Goal: Task Accomplishment & Management: Manage account settings

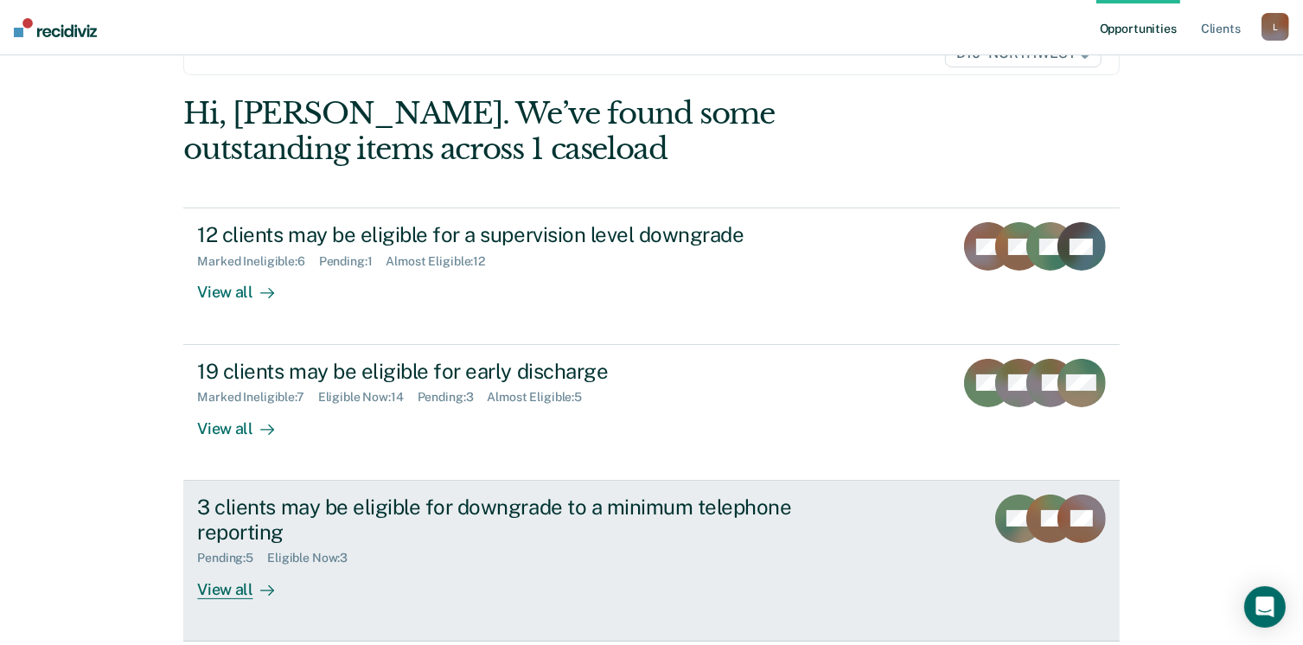
scroll to position [173, 0]
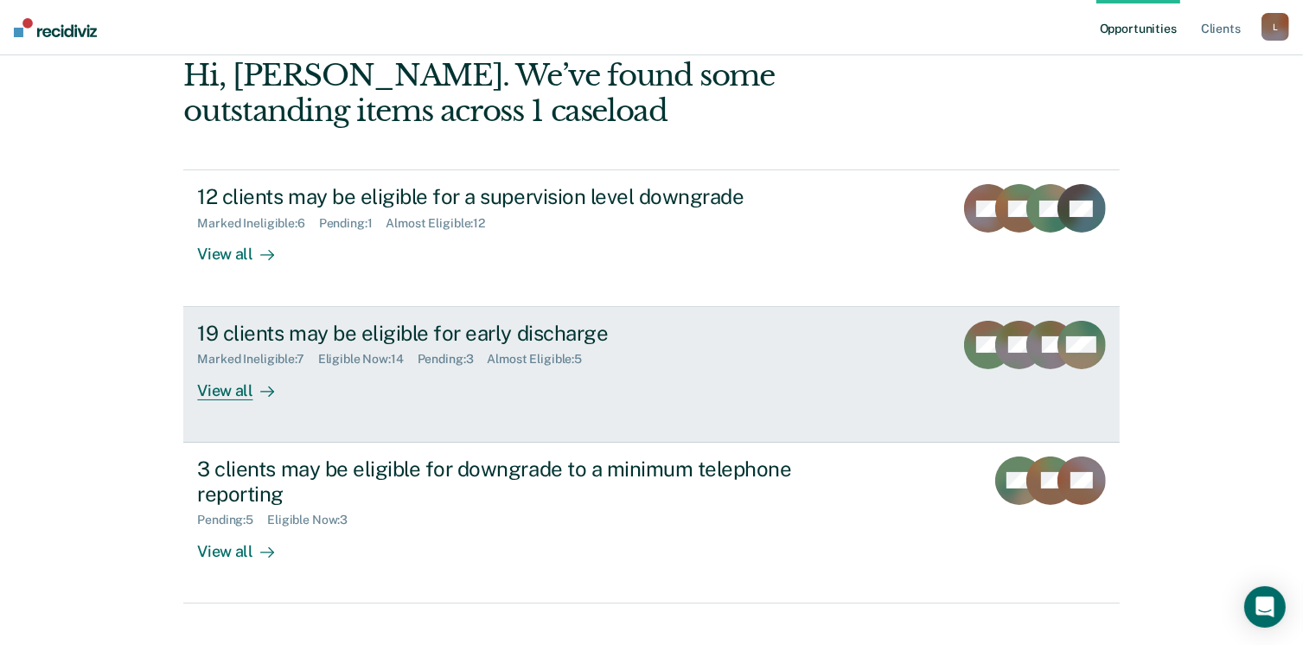
click at [218, 394] on div "View all" at bounding box center [245, 383] width 97 height 34
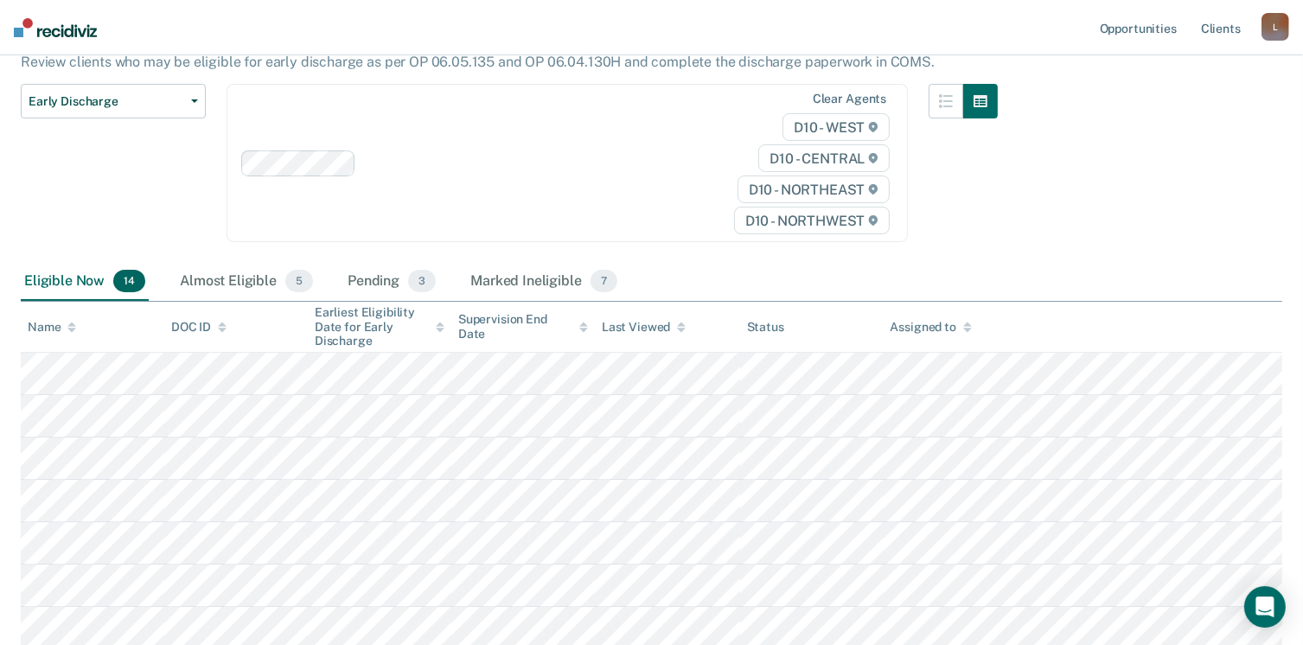
scroll to position [173, 0]
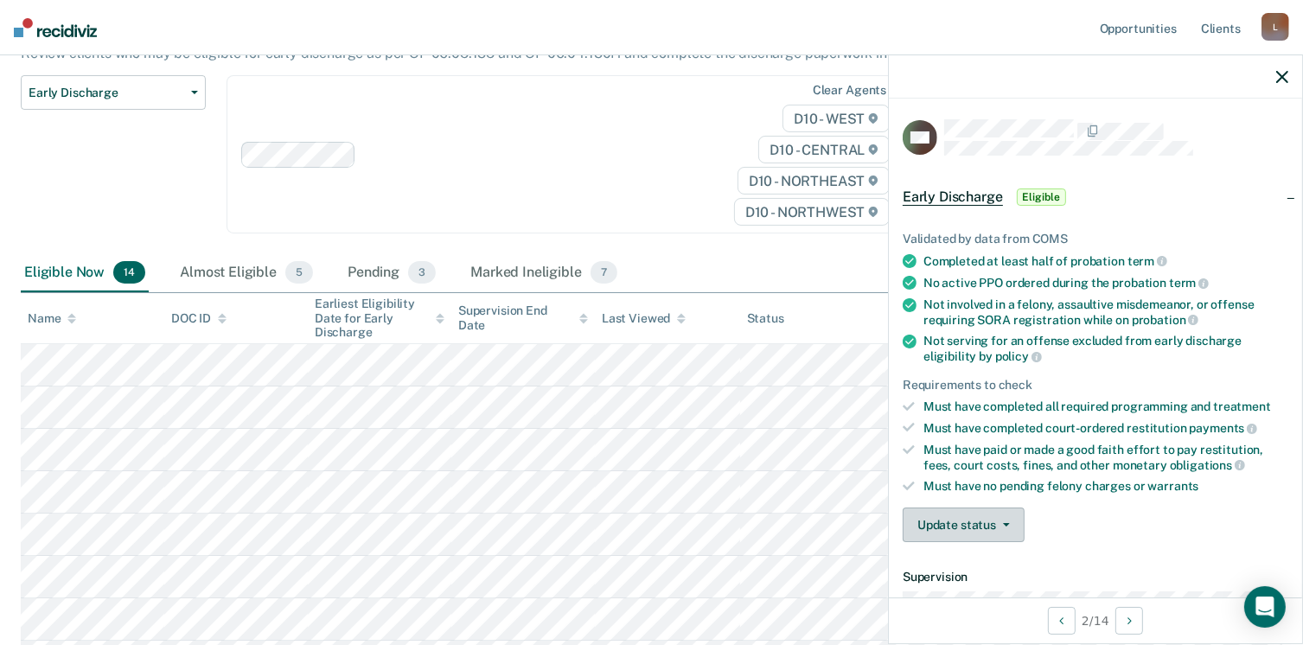
click at [1003, 523] on icon "button" at bounding box center [1006, 524] width 7 height 3
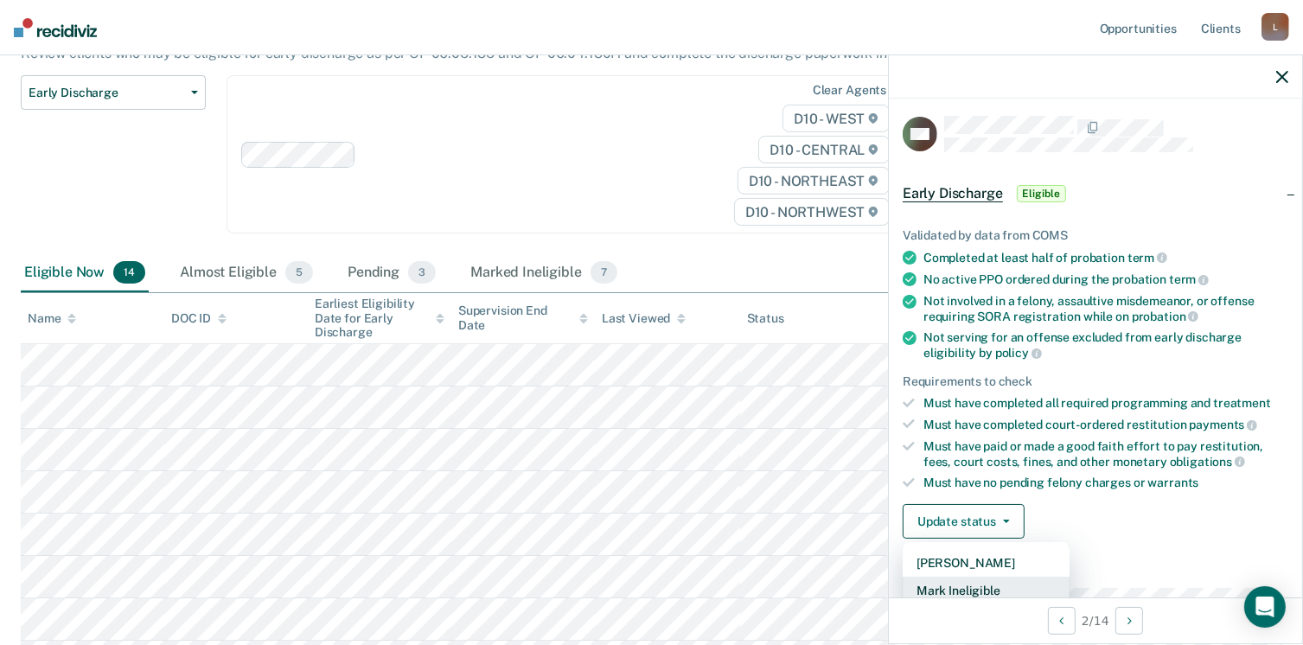
click at [968, 584] on button "Mark Ineligible" at bounding box center [985, 591] width 167 height 28
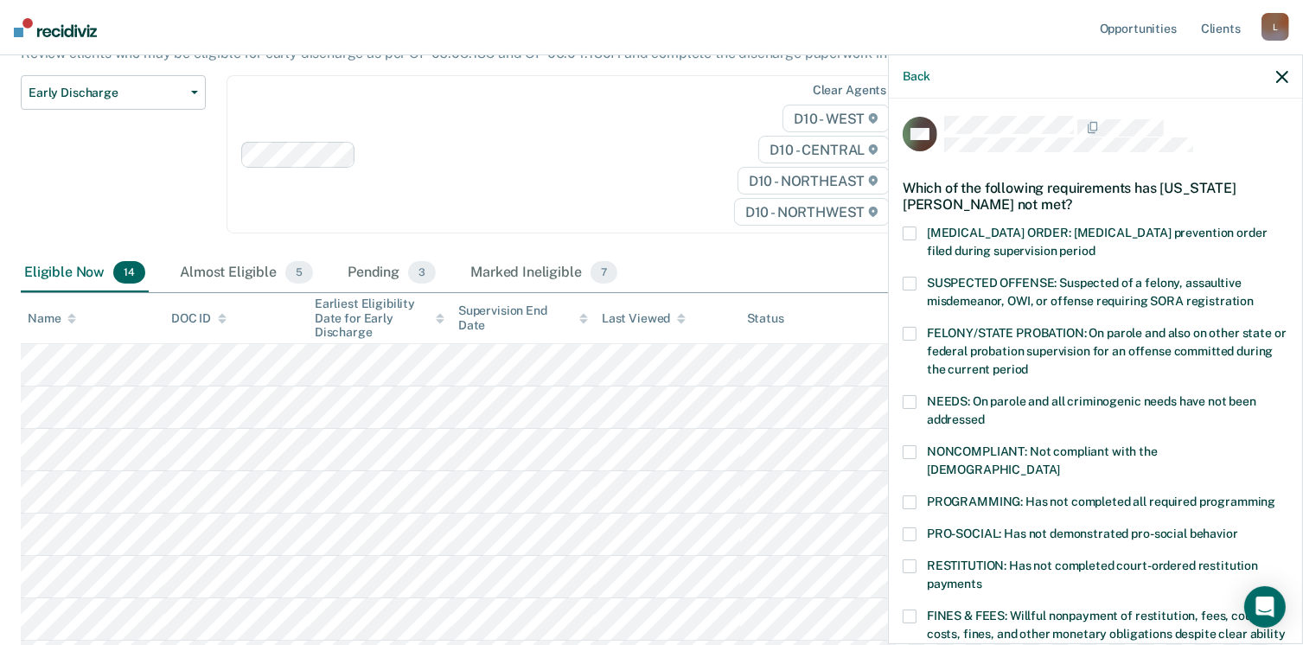
scroll to position [90, 0]
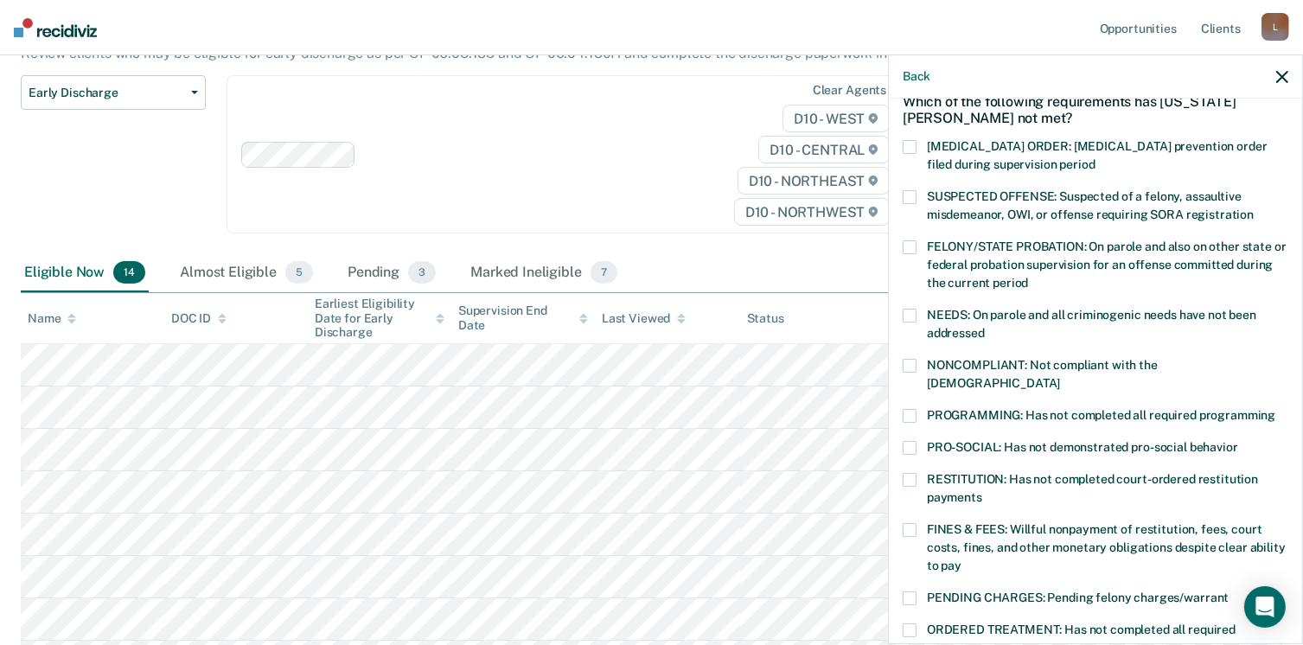
click at [904, 473] on span at bounding box center [909, 480] width 14 height 14
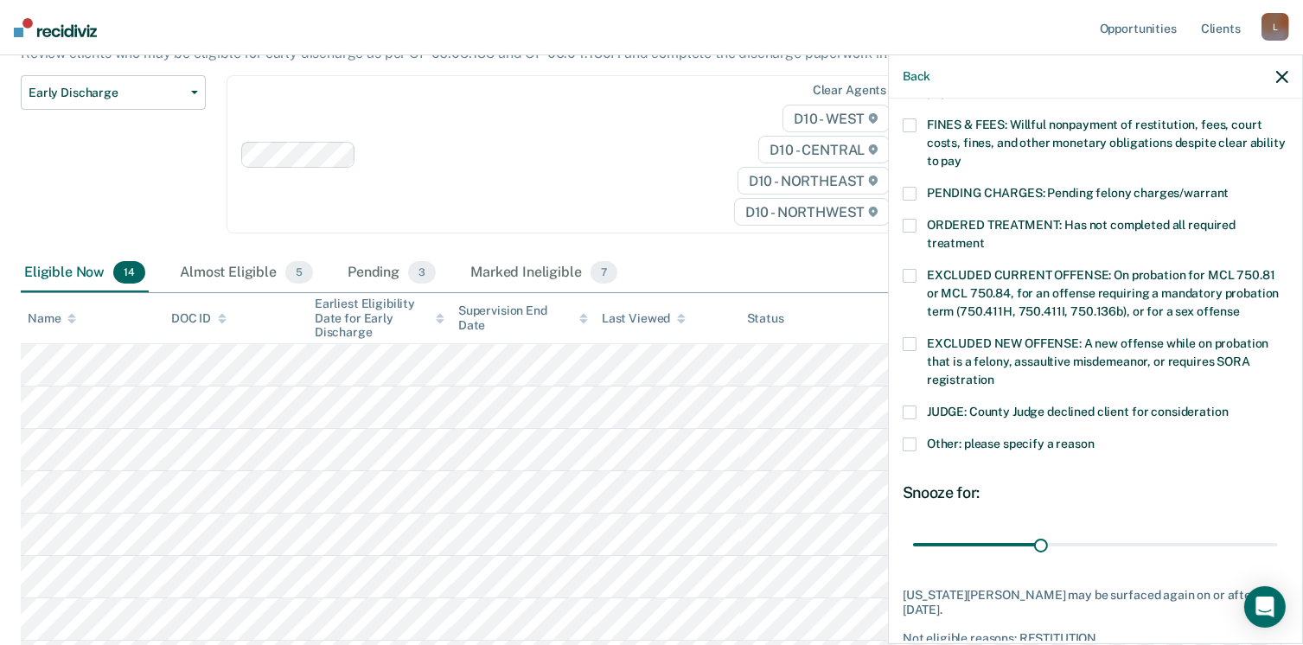
scroll to position [559, 0]
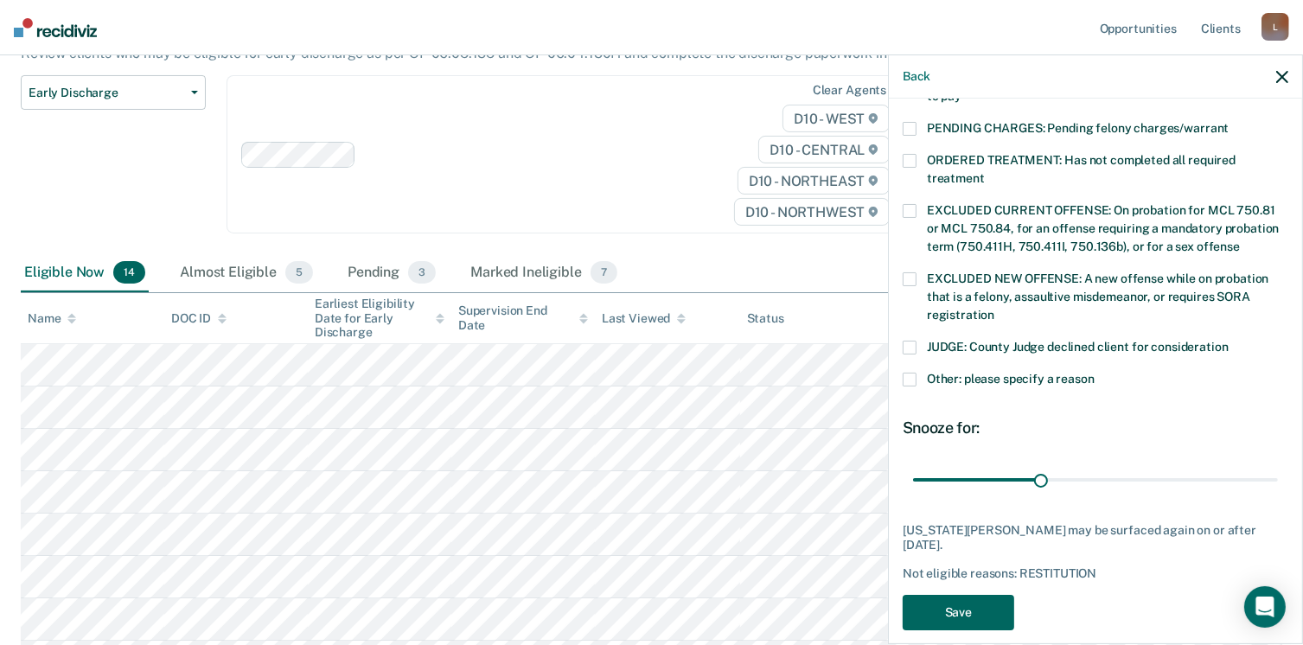
click at [966, 595] on button "Save" at bounding box center [957, 612] width 111 height 35
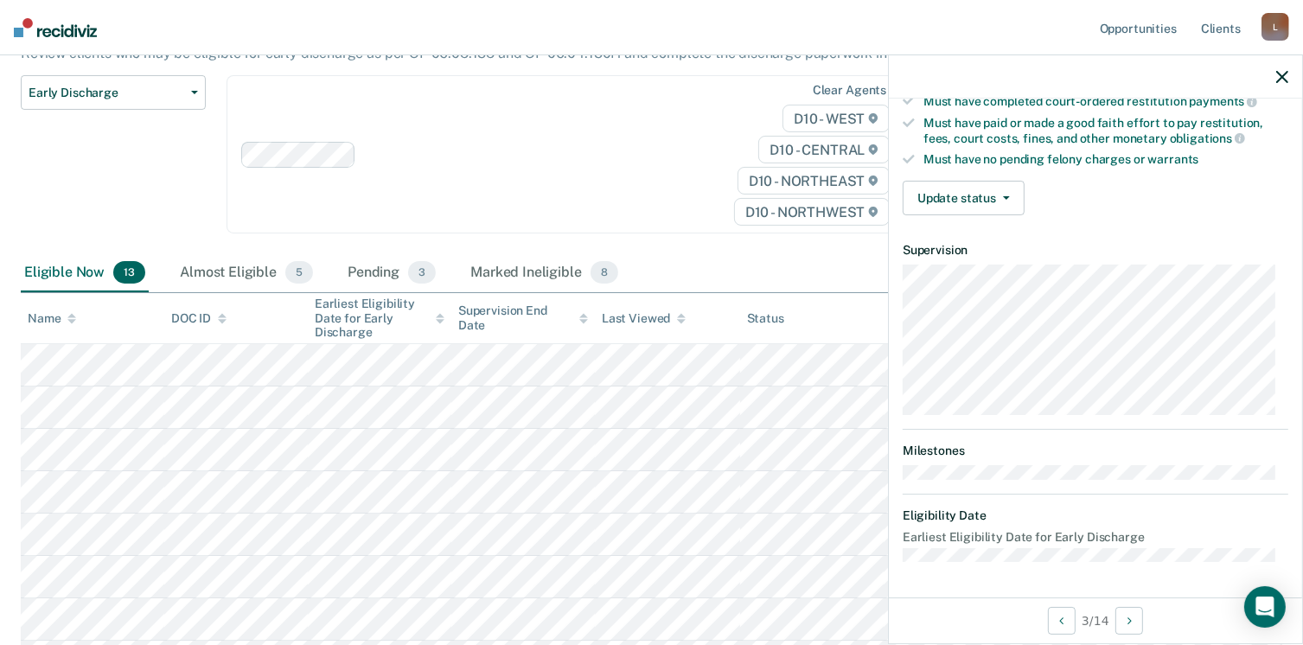
scroll to position [319, 0]
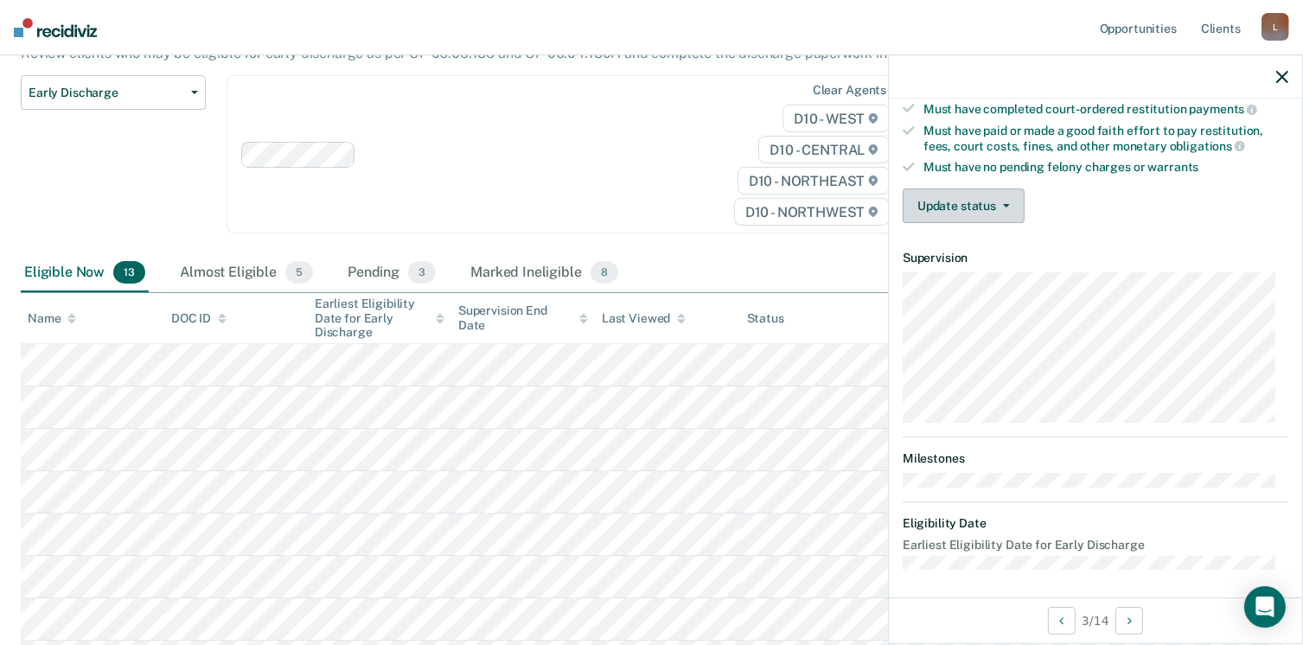
click at [1004, 204] on icon "button" at bounding box center [1006, 205] width 7 height 3
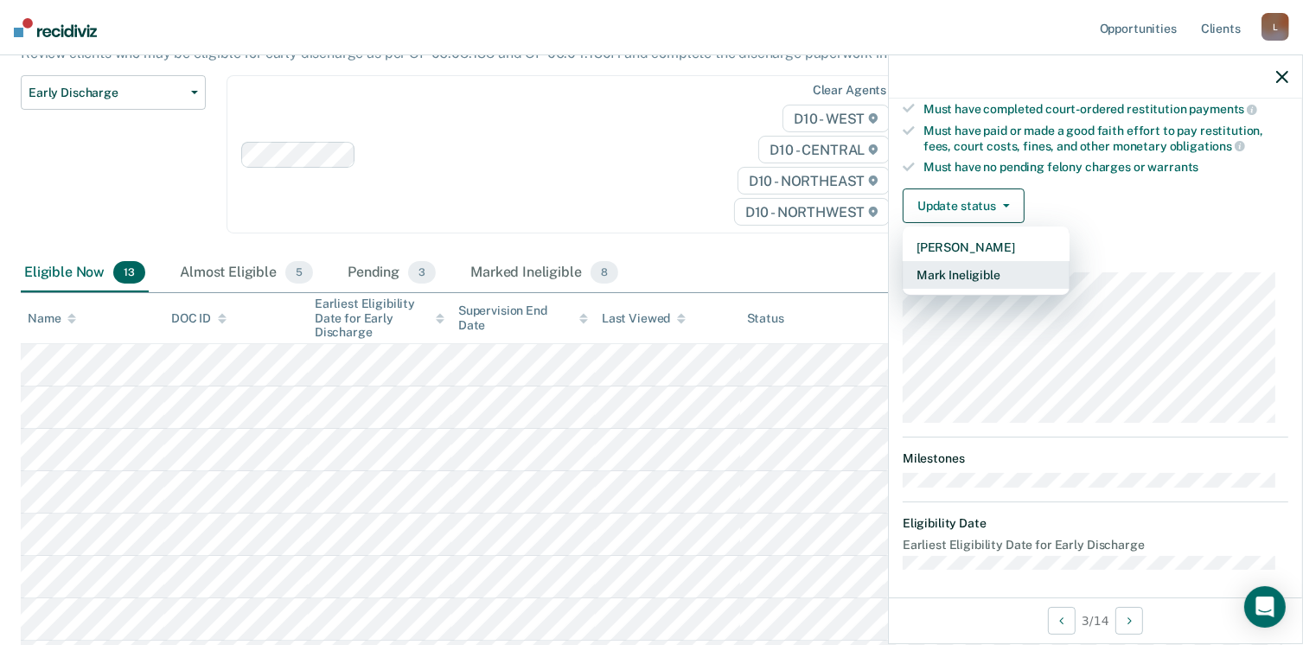
click at [962, 269] on button "Mark Ineligible" at bounding box center [985, 275] width 167 height 28
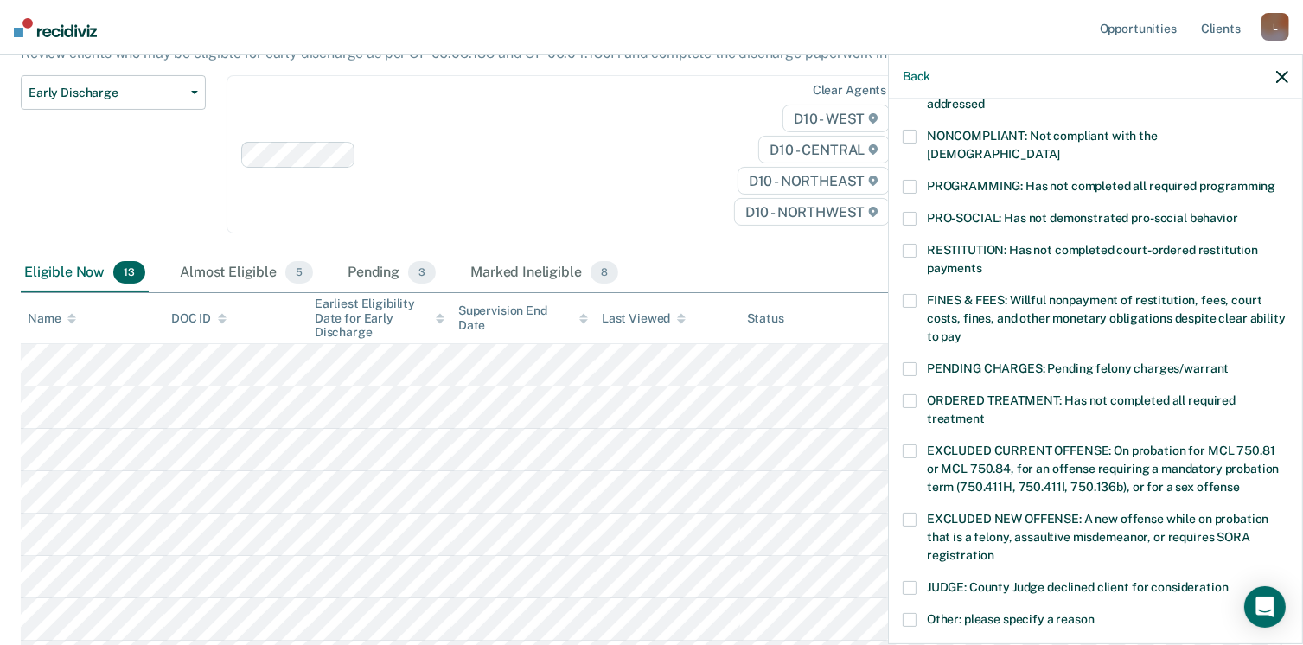
click at [908, 180] on span at bounding box center [909, 187] width 14 height 14
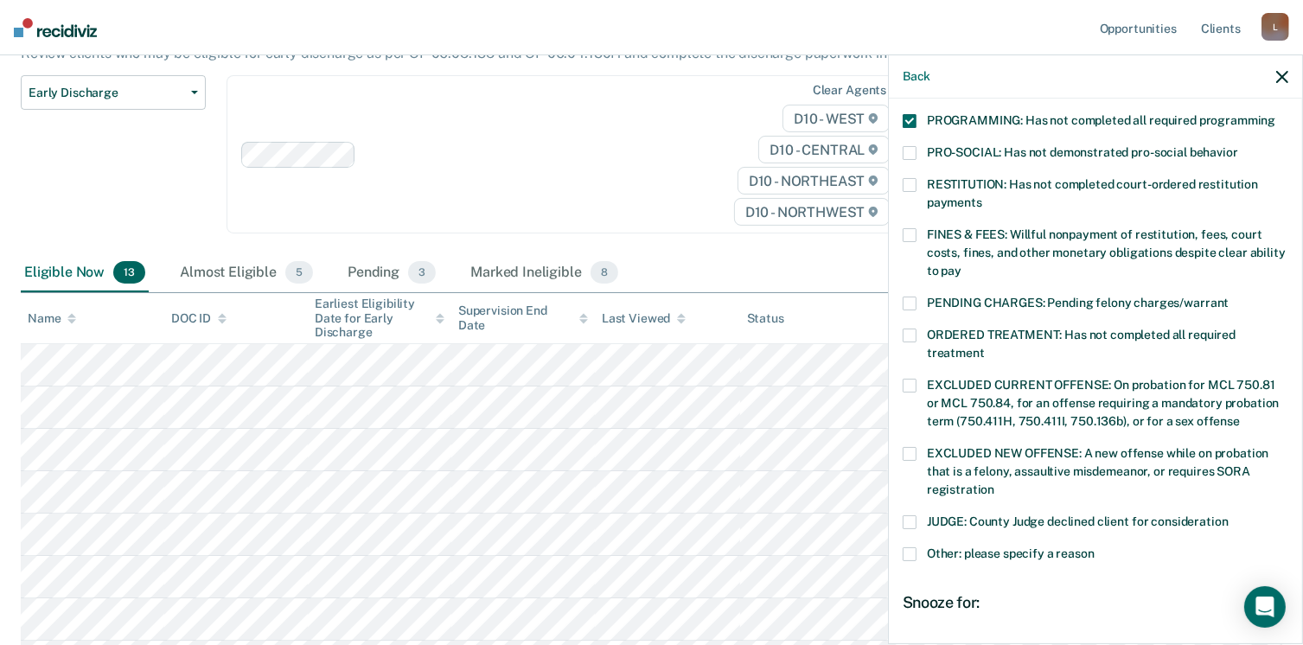
scroll to position [545, 0]
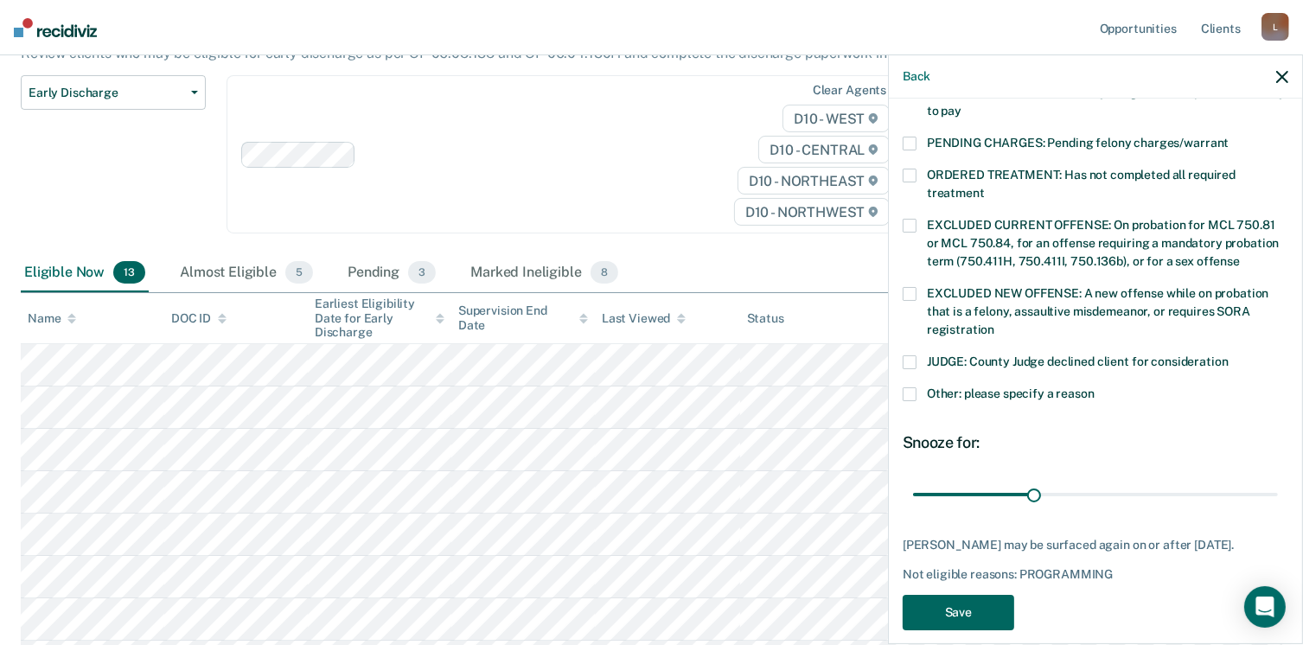
click at [943, 595] on button "Save" at bounding box center [957, 612] width 111 height 35
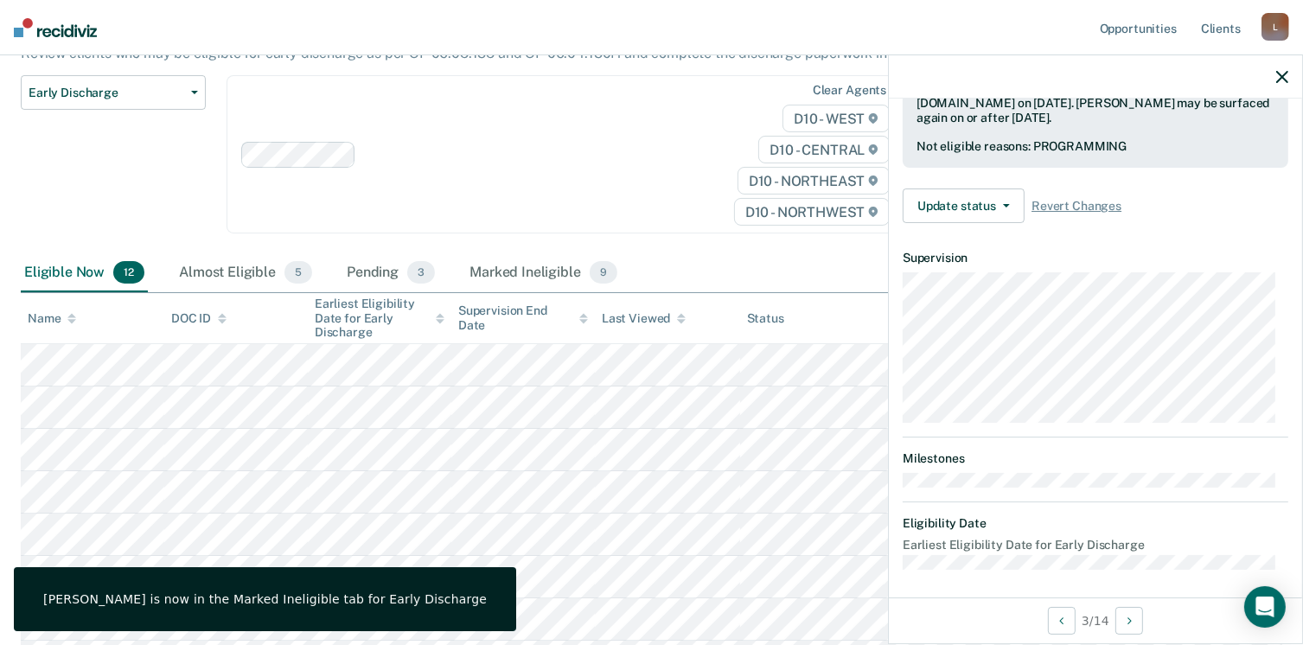
scroll to position [319, 0]
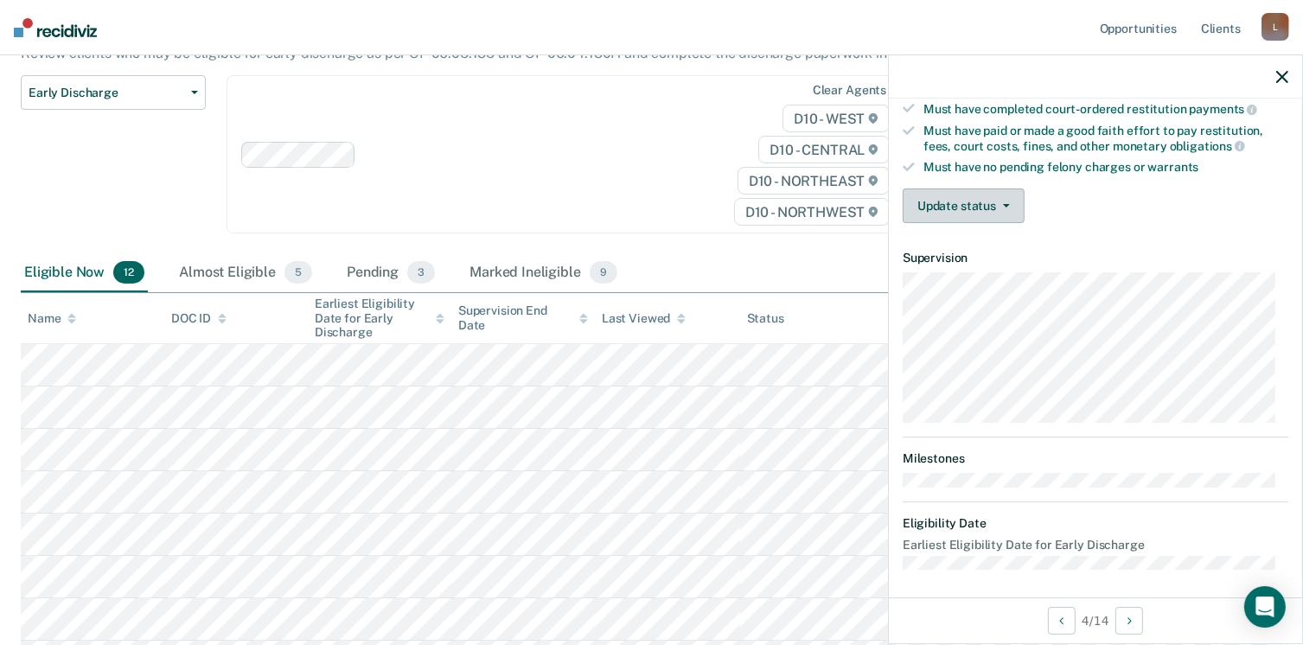
click at [1003, 204] on icon "button" at bounding box center [1006, 205] width 7 height 3
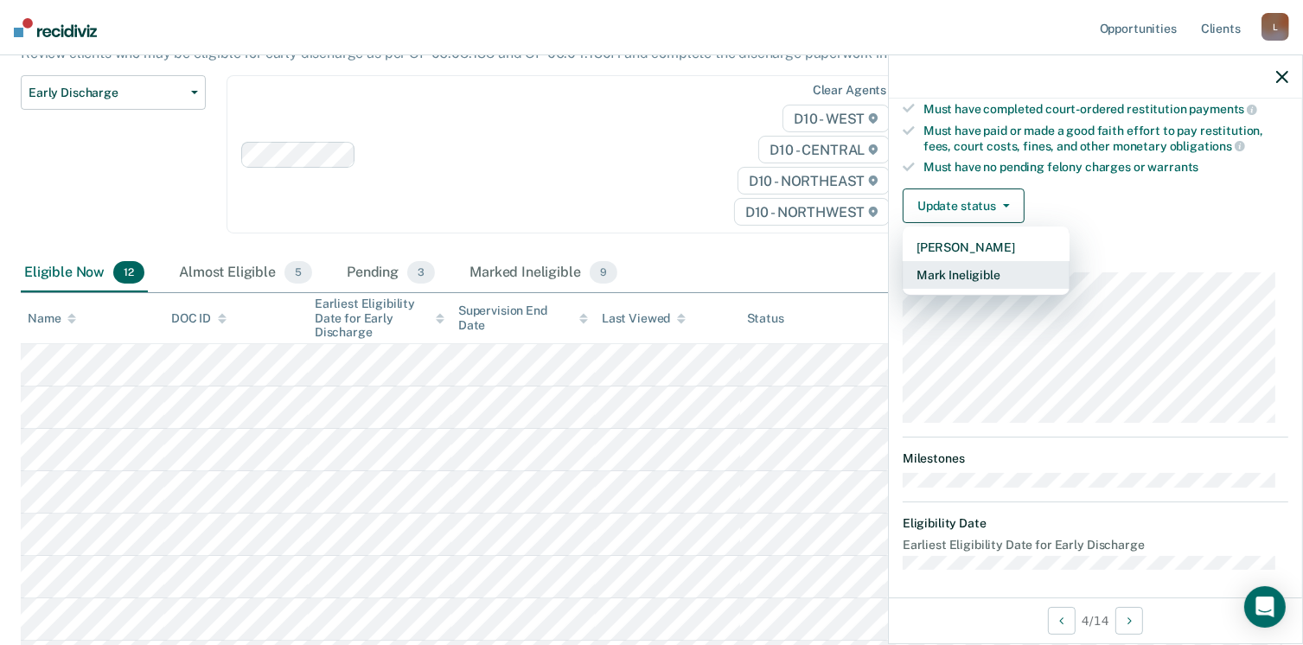
click at [974, 267] on button "Mark Ineligible" at bounding box center [985, 275] width 167 height 28
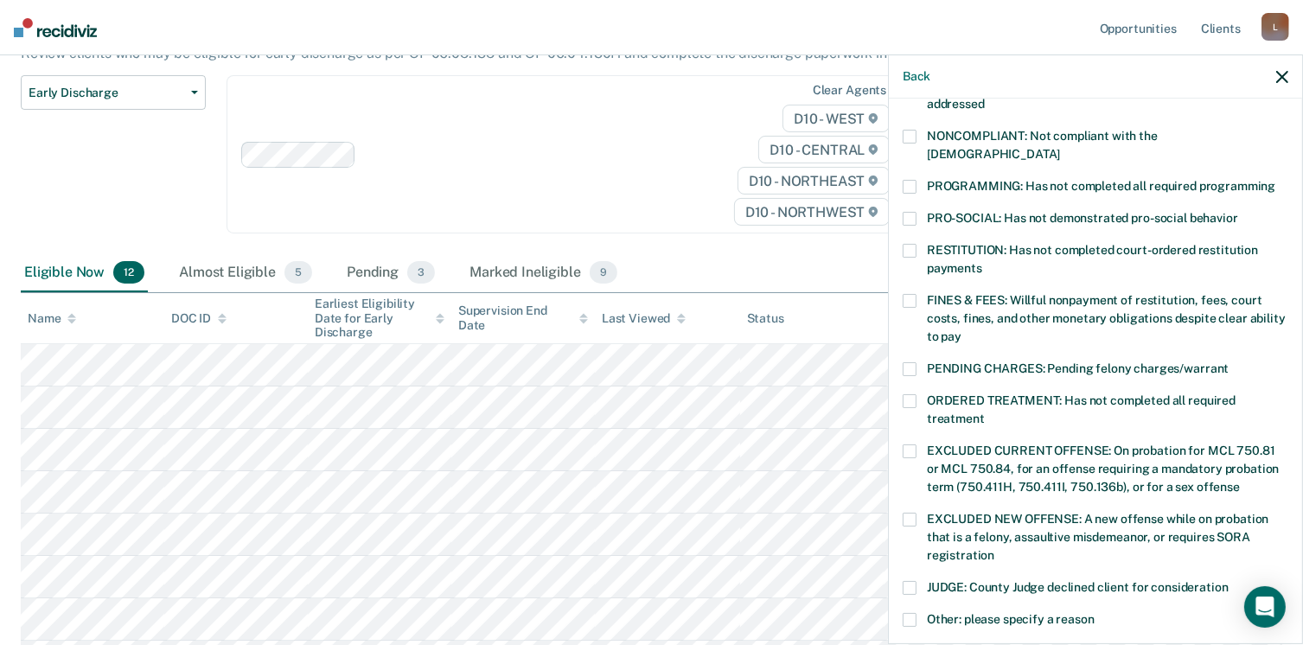
click at [904, 362] on span at bounding box center [909, 369] width 14 height 14
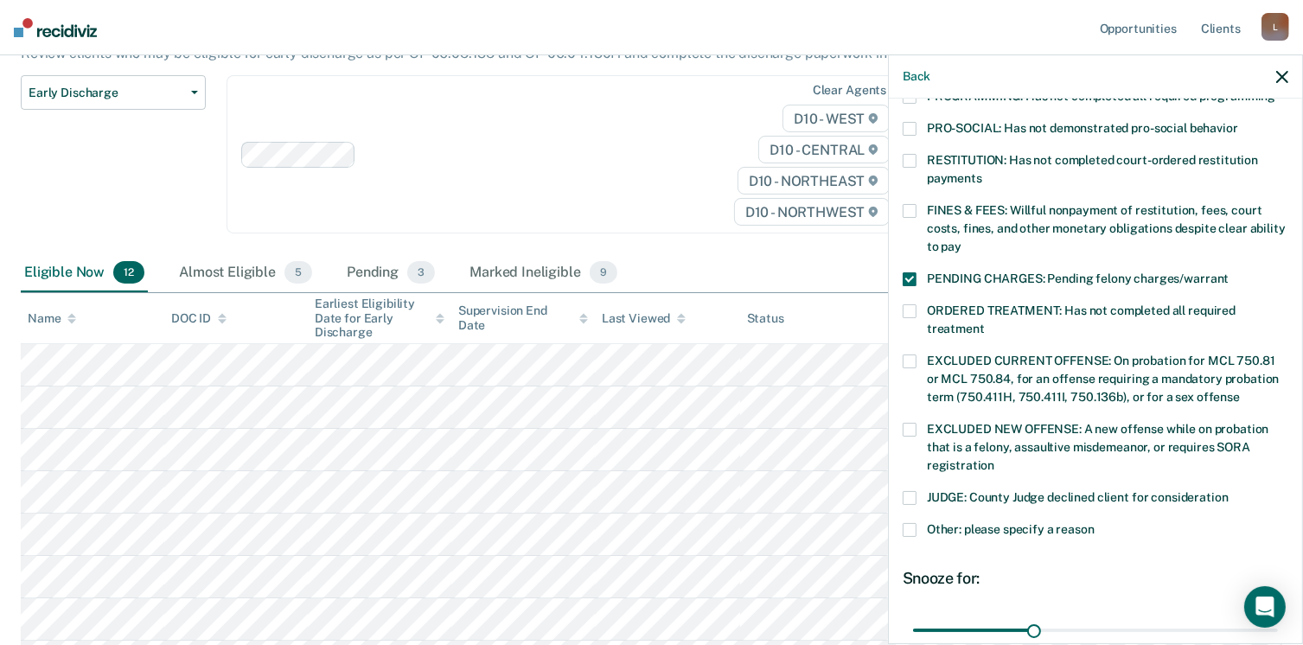
scroll to position [545, 0]
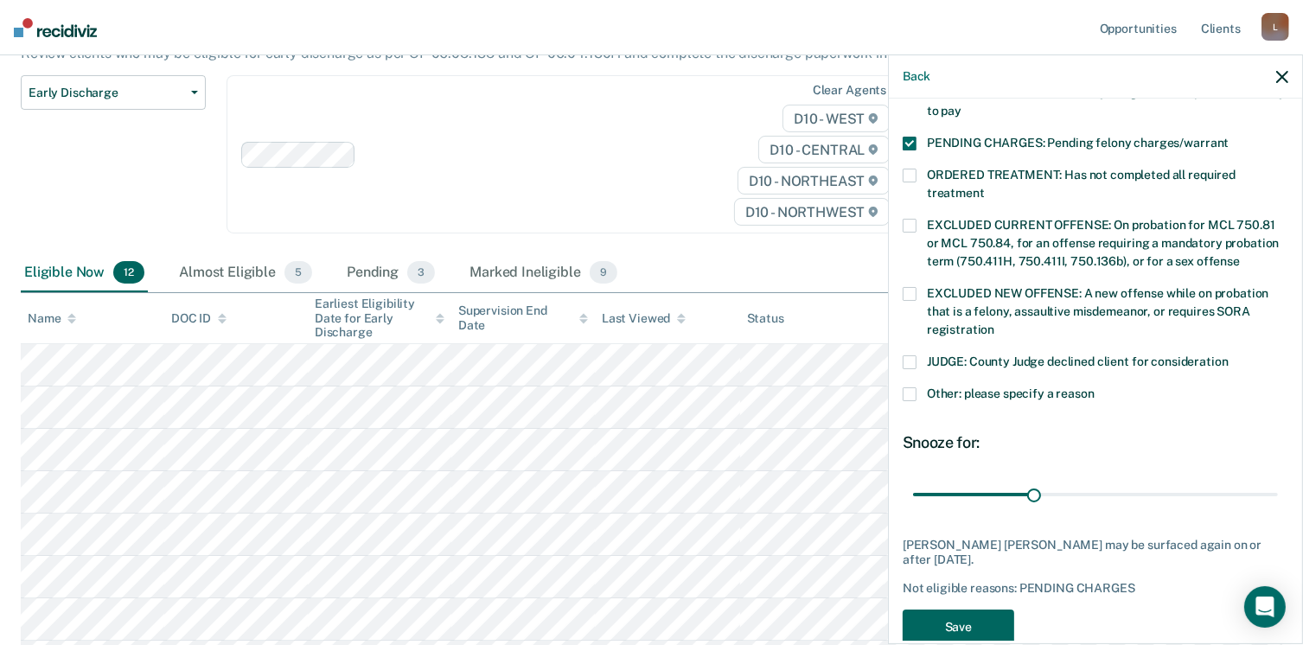
click at [991, 609] on button "Save" at bounding box center [957, 626] width 111 height 35
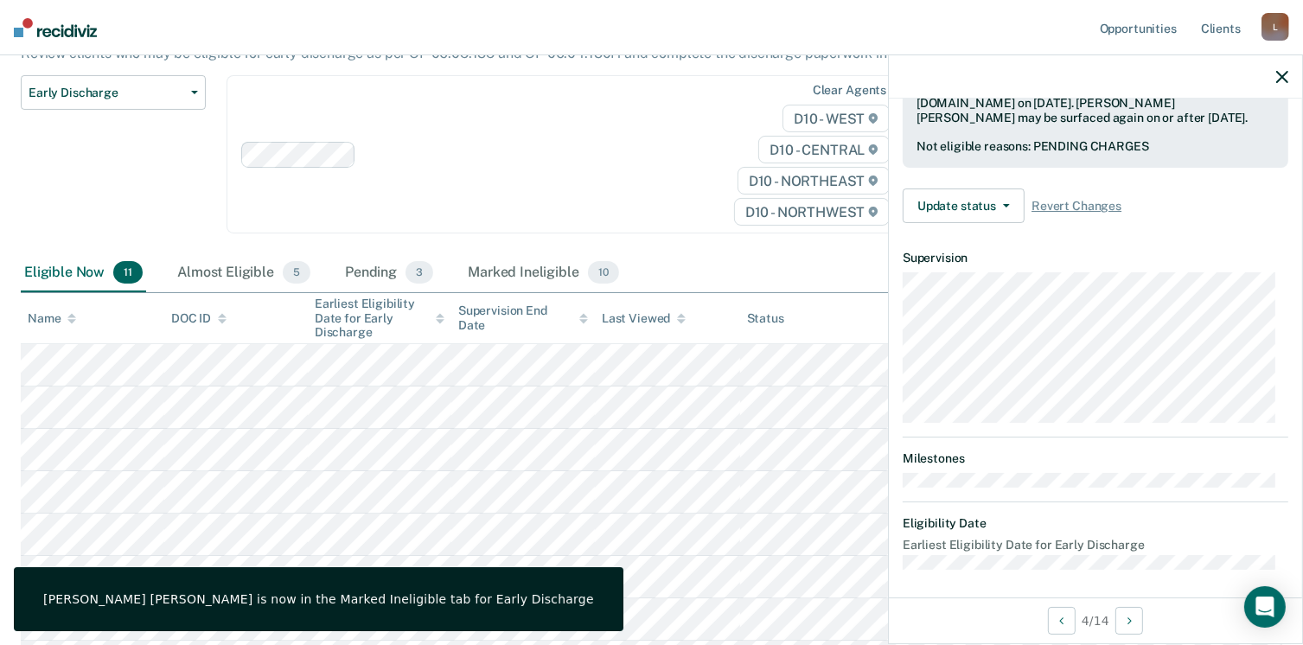
scroll to position [319, 0]
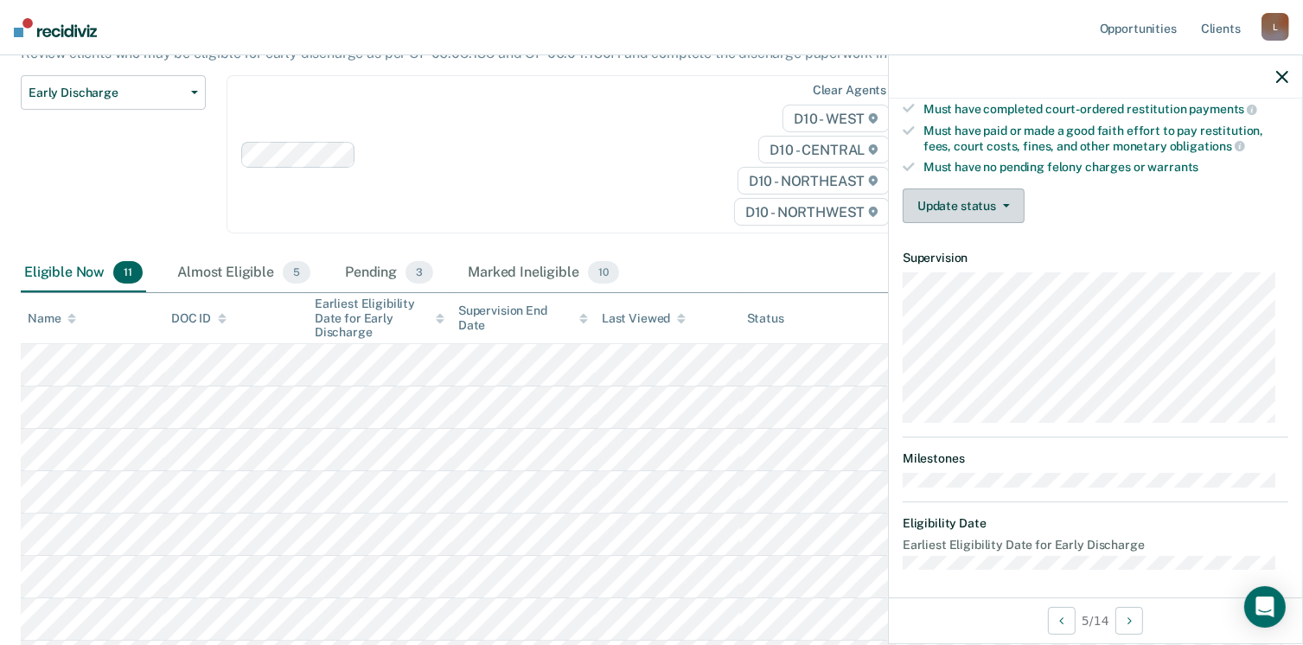
click at [1006, 196] on button "Update status" at bounding box center [963, 205] width 122 height 35
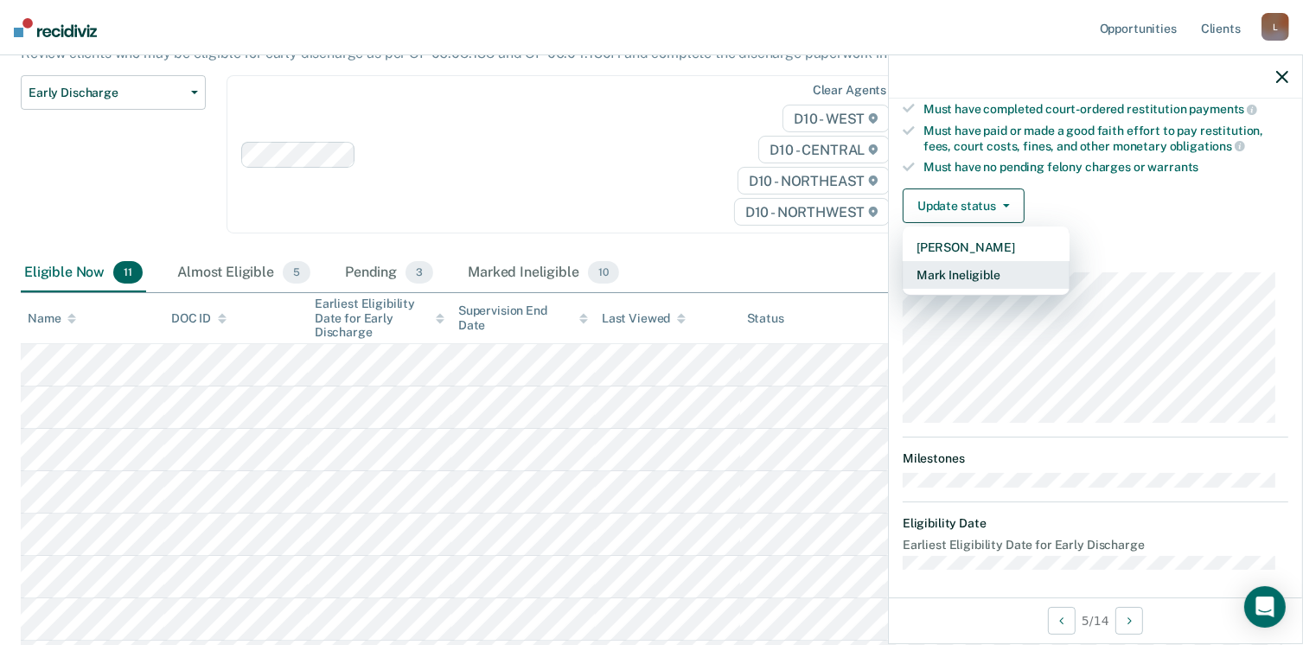
click at [968, 271] on button "Mark Ineligible" at bounding box center [985, 275] width 167 height 28
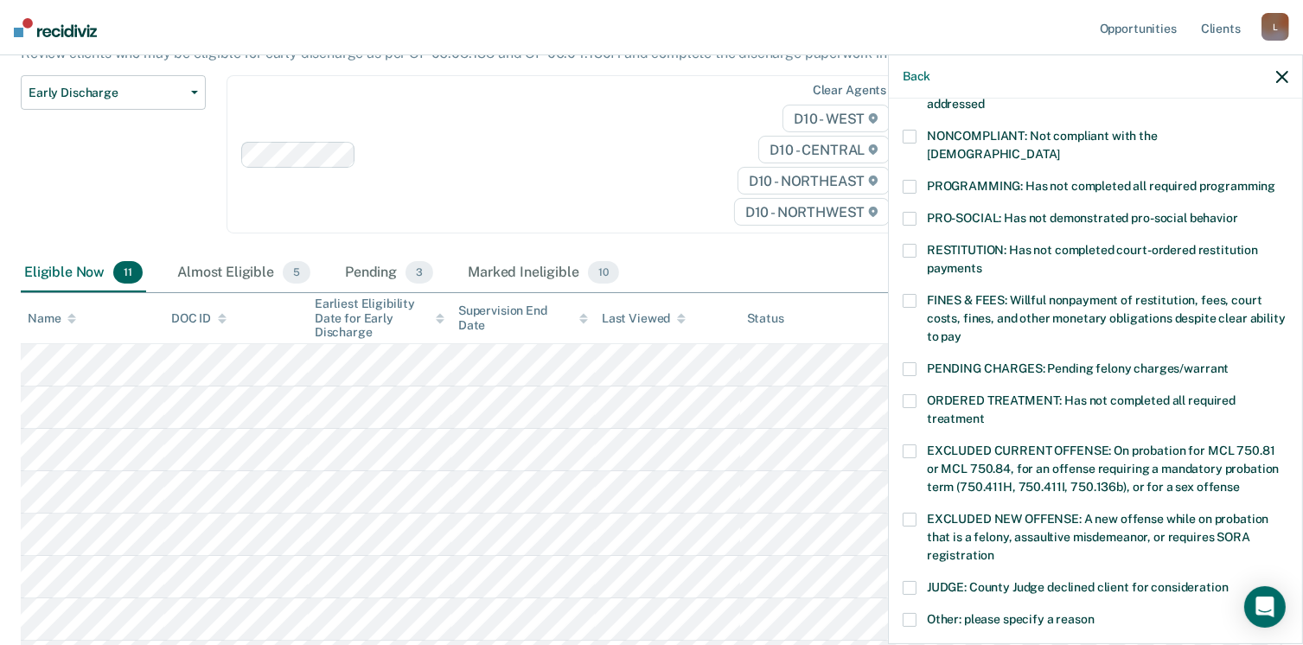
click at [909, 294] on span at bounding box center [909, 301] width 14 height 14
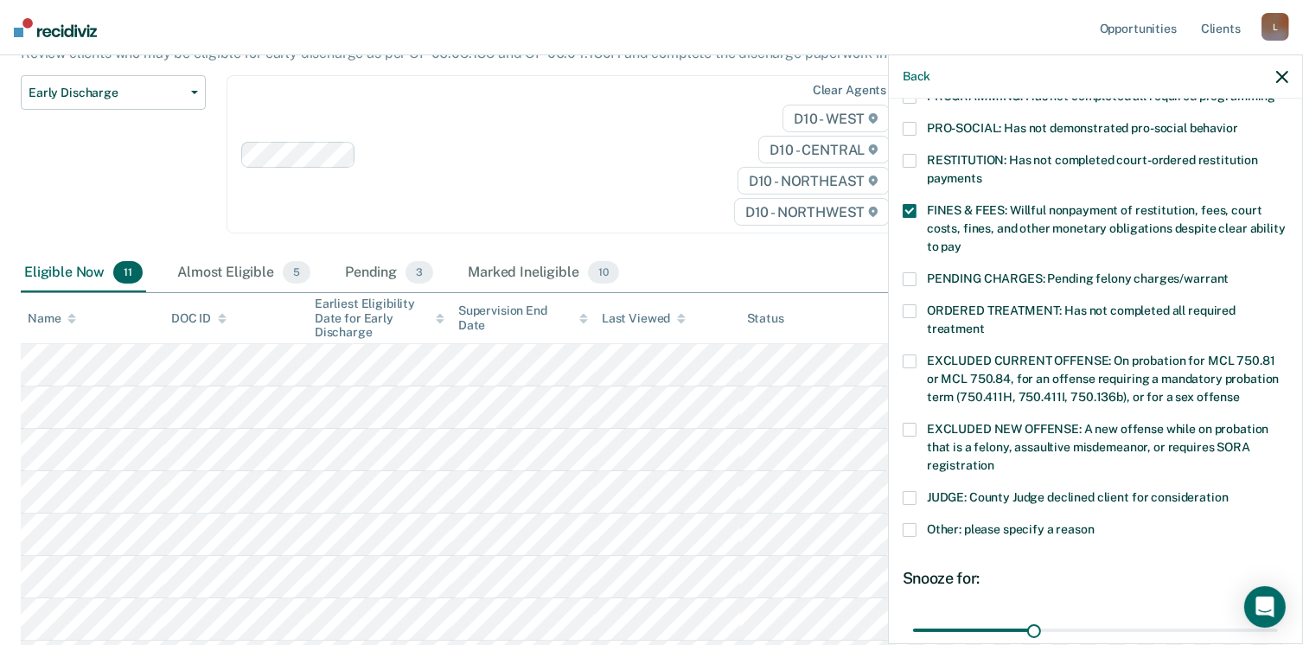
scroll to position [545, 0]
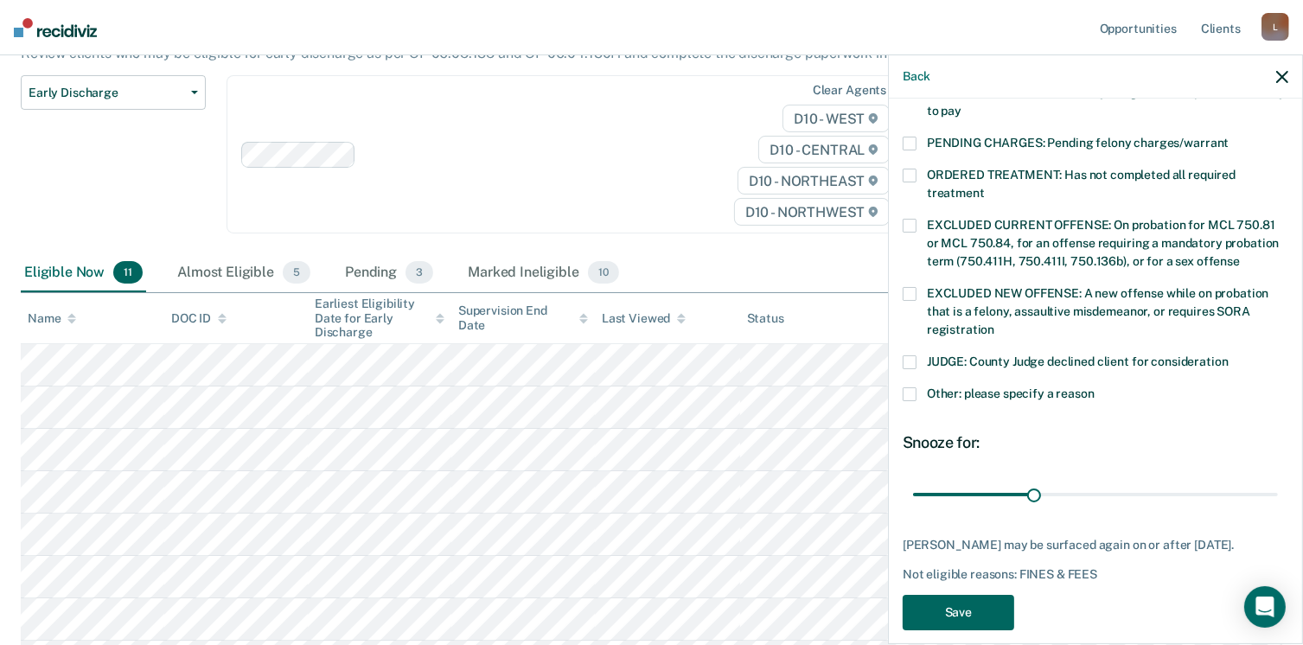
click at [961, 595] on button "Save" at bounding box center [957, 612] width 111 height 35
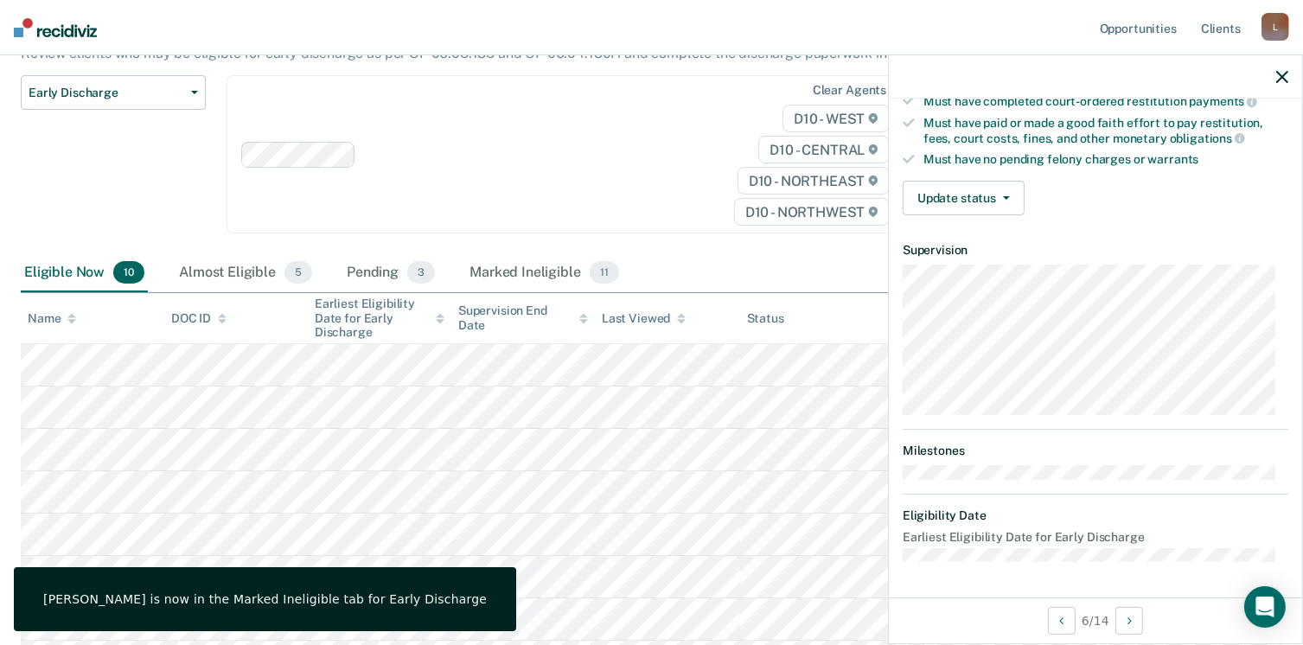
scroll to position [319, 0]
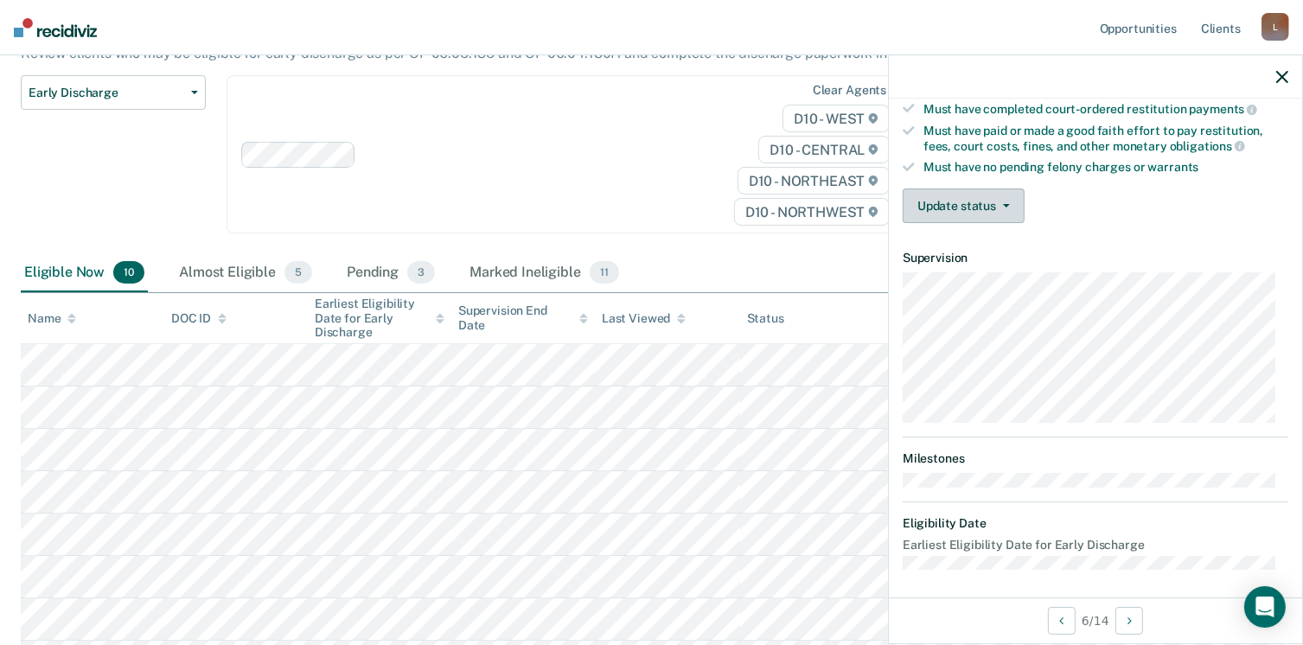
click at [1001, 192] on button "Update status" at bounding box center [963, 205] width 122 height 35
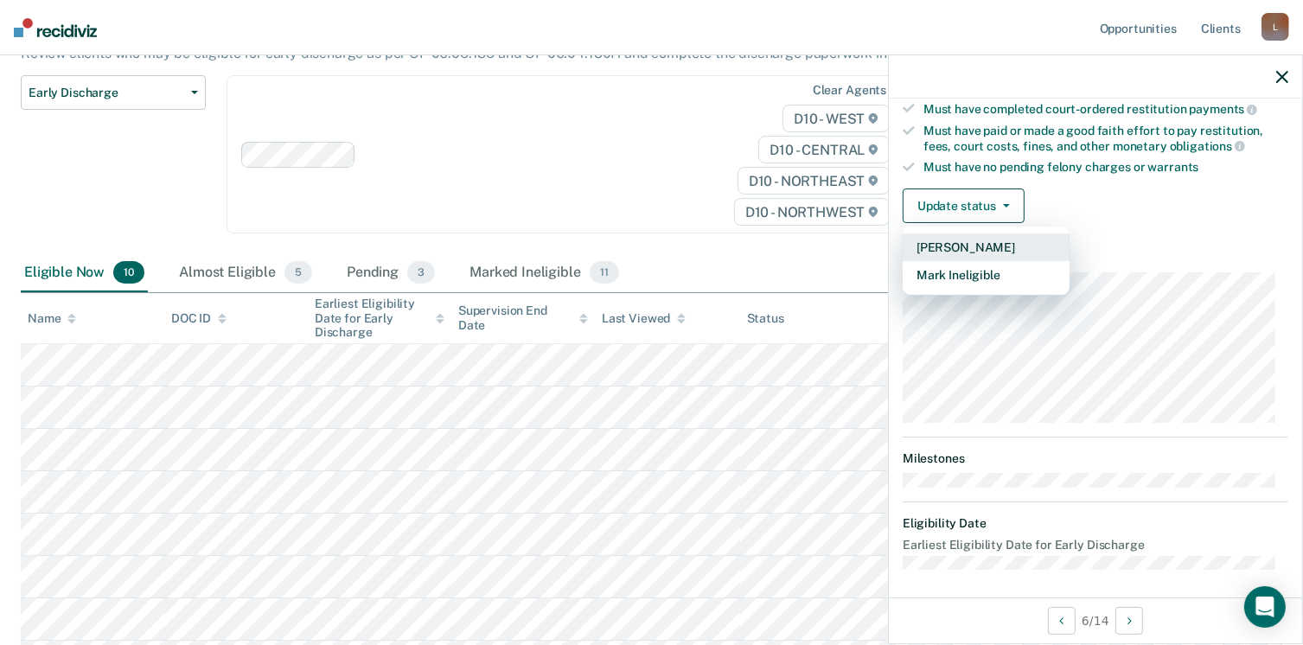
click at [957, 239] on button "[PERSON_NAME]" at bounding box center [985, 247] width 167 height 28
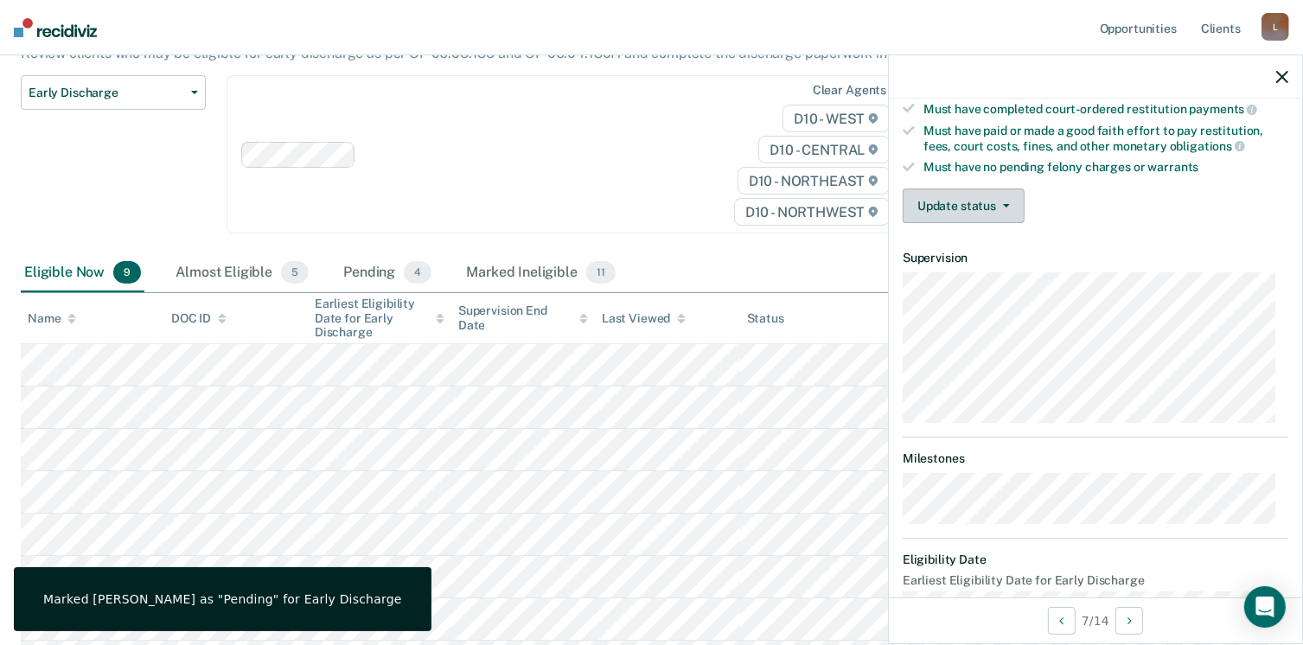
click at [1006, 193] on button "Update status" at bounding box center [963, 205] width 122 height 35
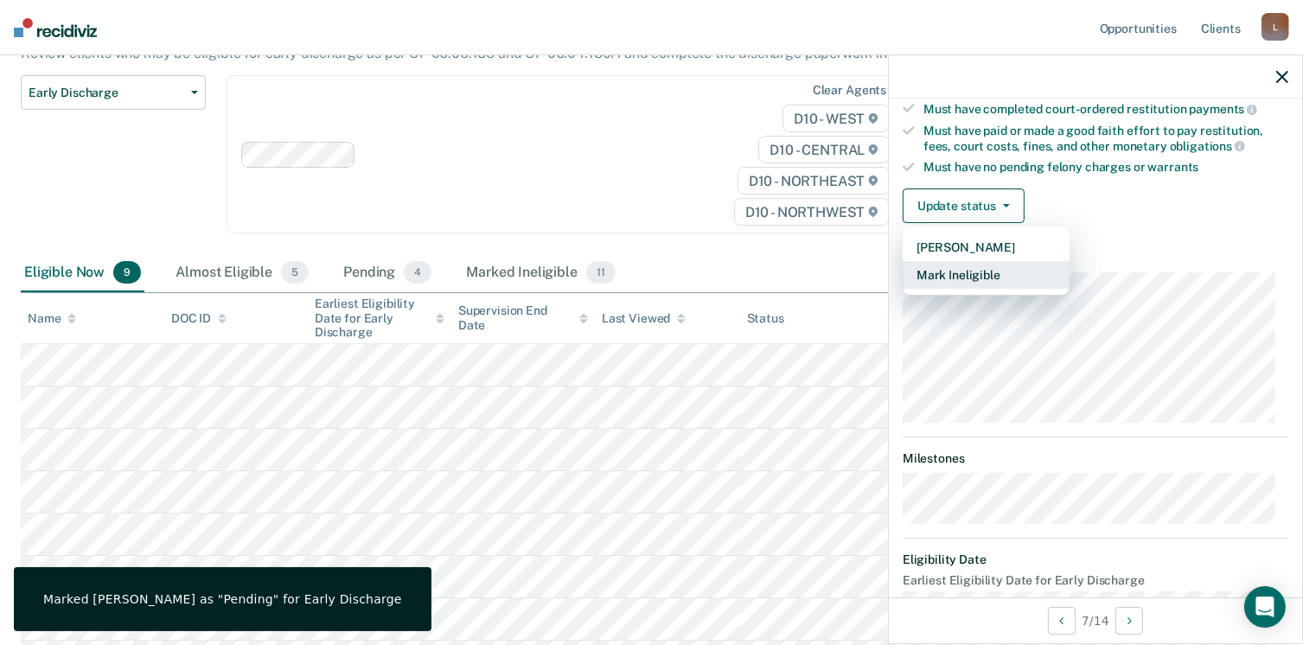
click at [968, 269] on button "Mark Ineligible" at bounding box center [985, 275] width 167 height 28
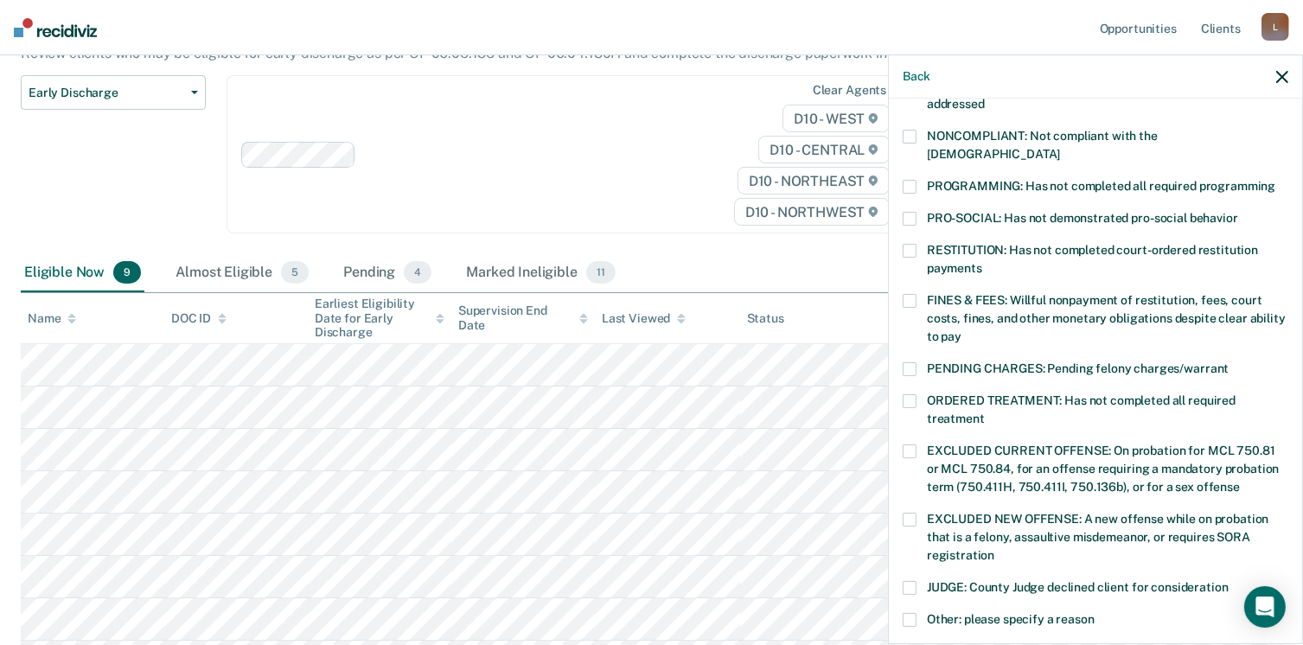
click at [911, 362] on span at bounding box center [909, 369] width 14 height 14
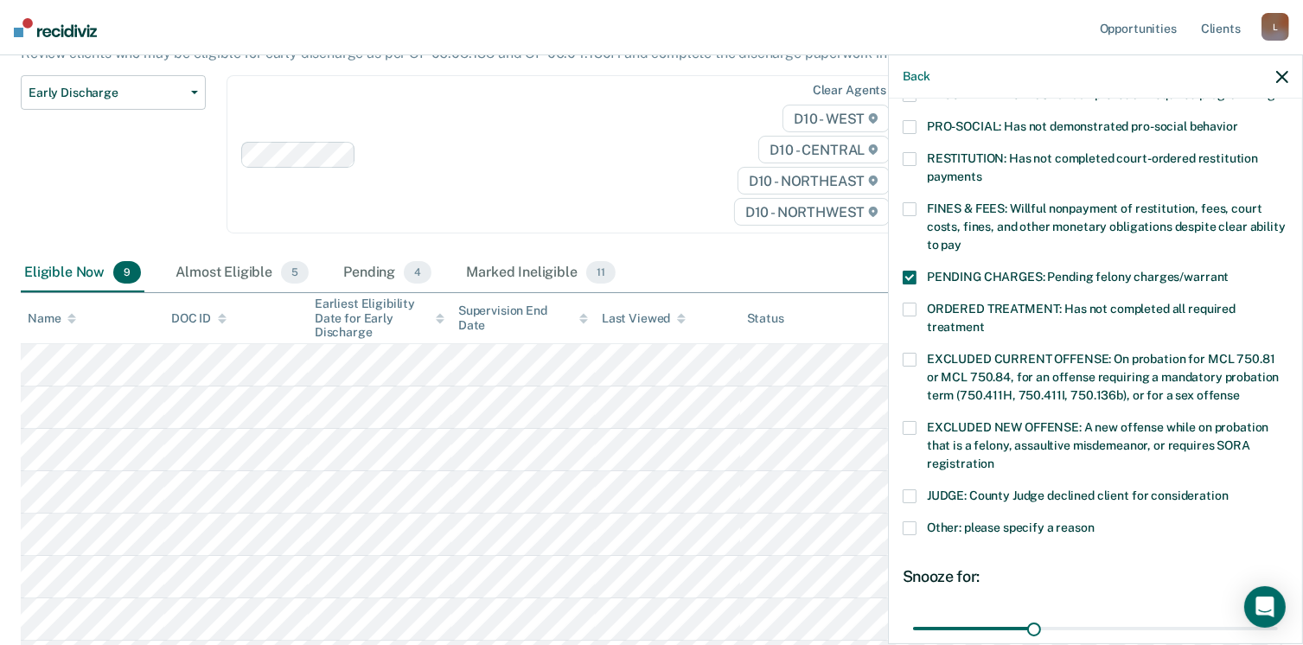
scroll to position [559, 0]
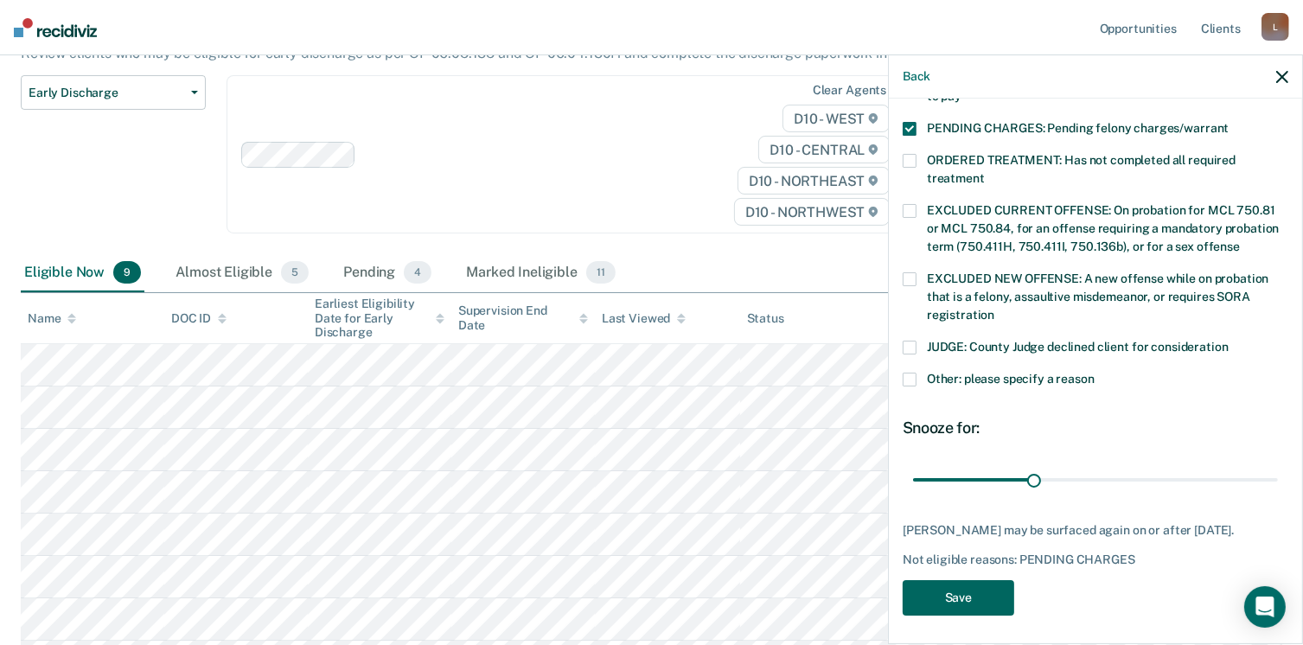
click at [1001, 591] on button "Save" at bounding box center [957, 597] width 111 height 35
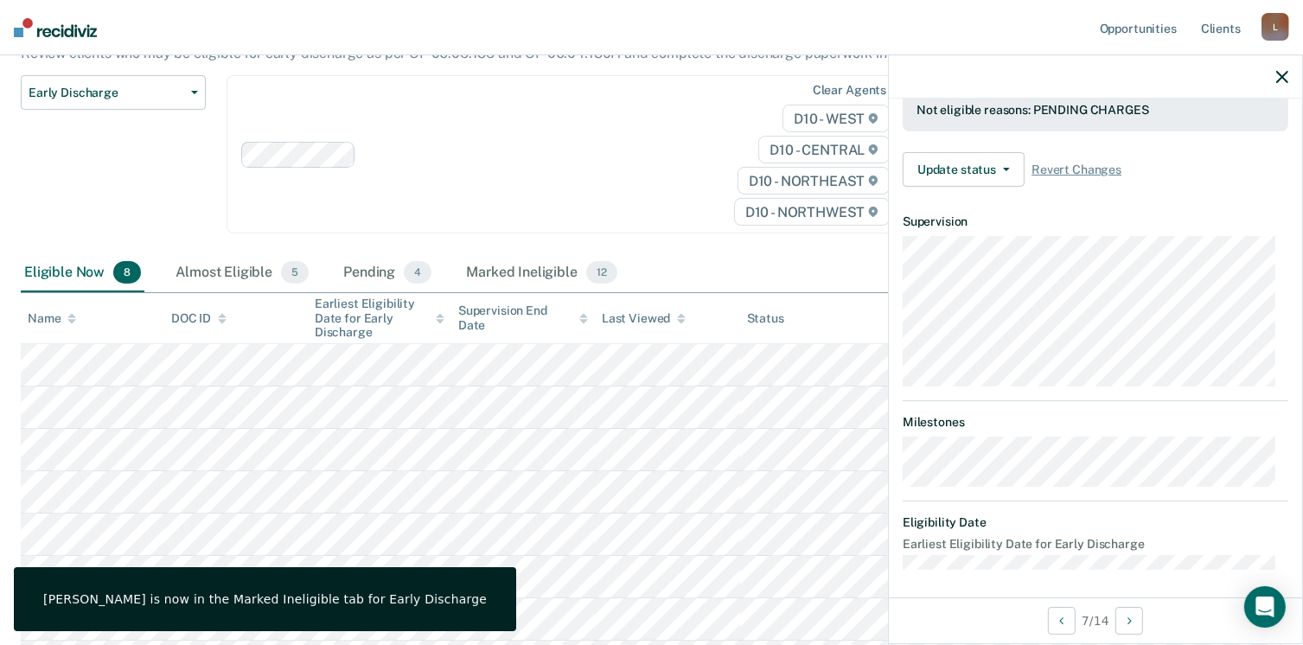
scroll to position [337, 0]
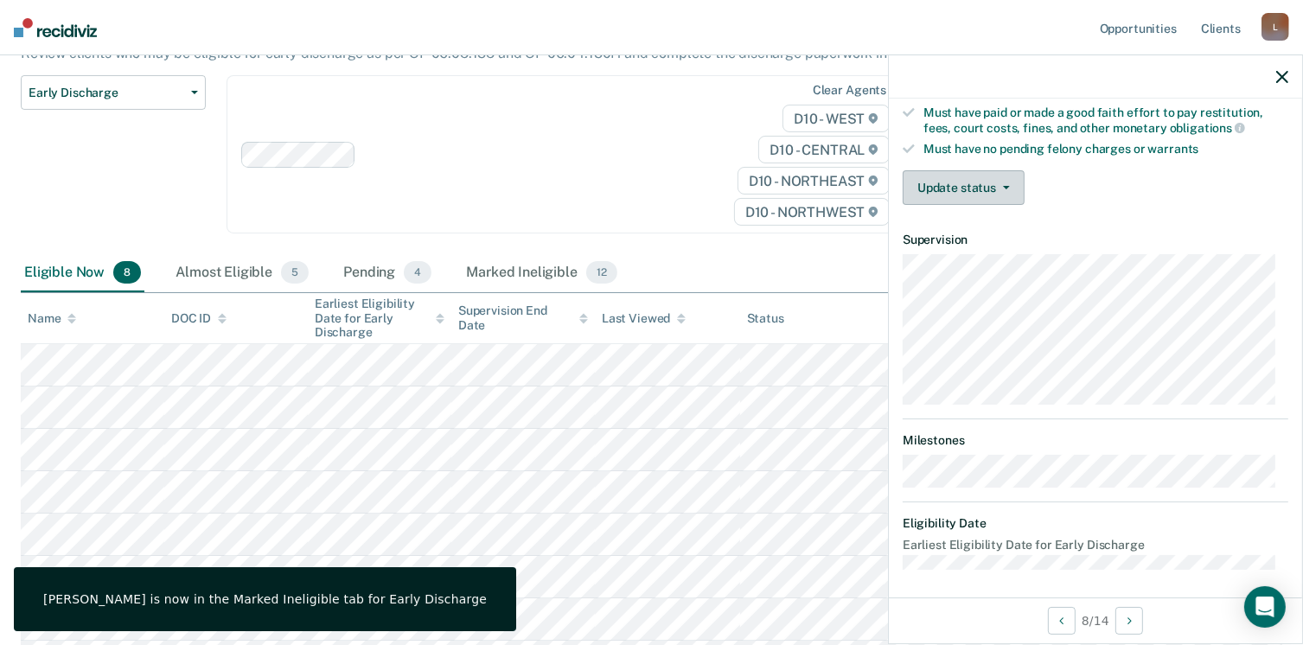
click at [1006, 176] on button "Update status" at bounding box center [963, 187] width 122 height 35
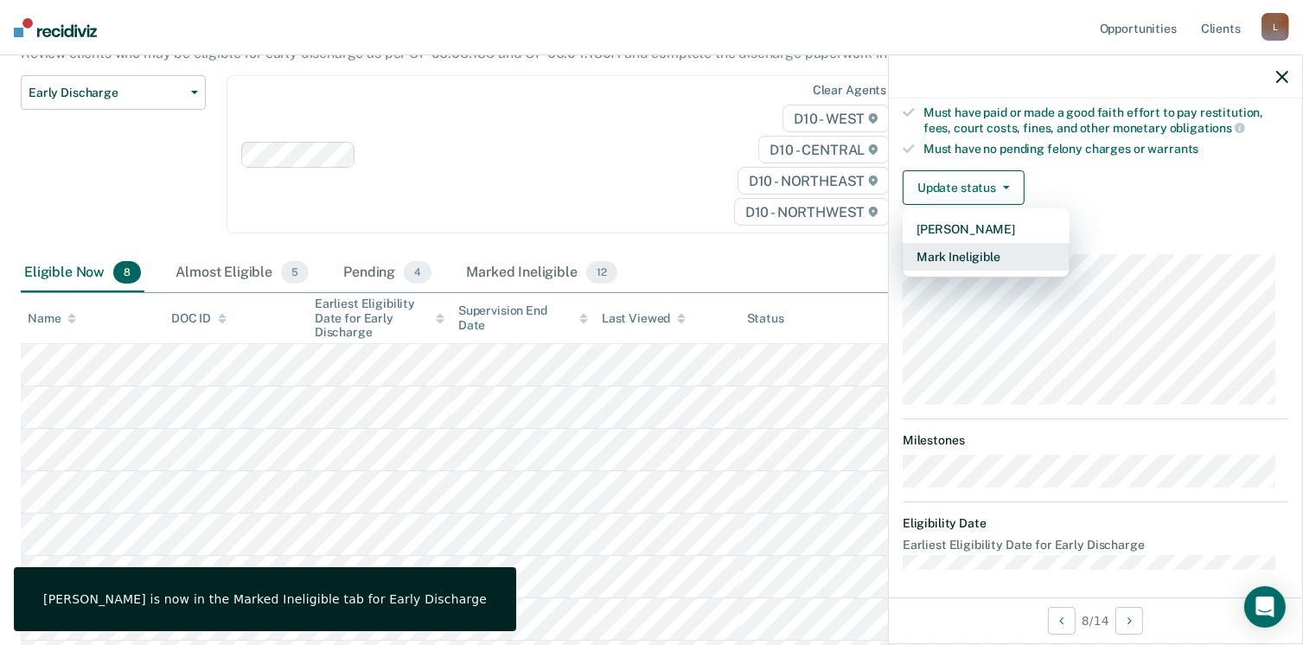
click at [973, 252] on button "Mark Ineligible" at bounding box center [985, 257] width 167 height 28
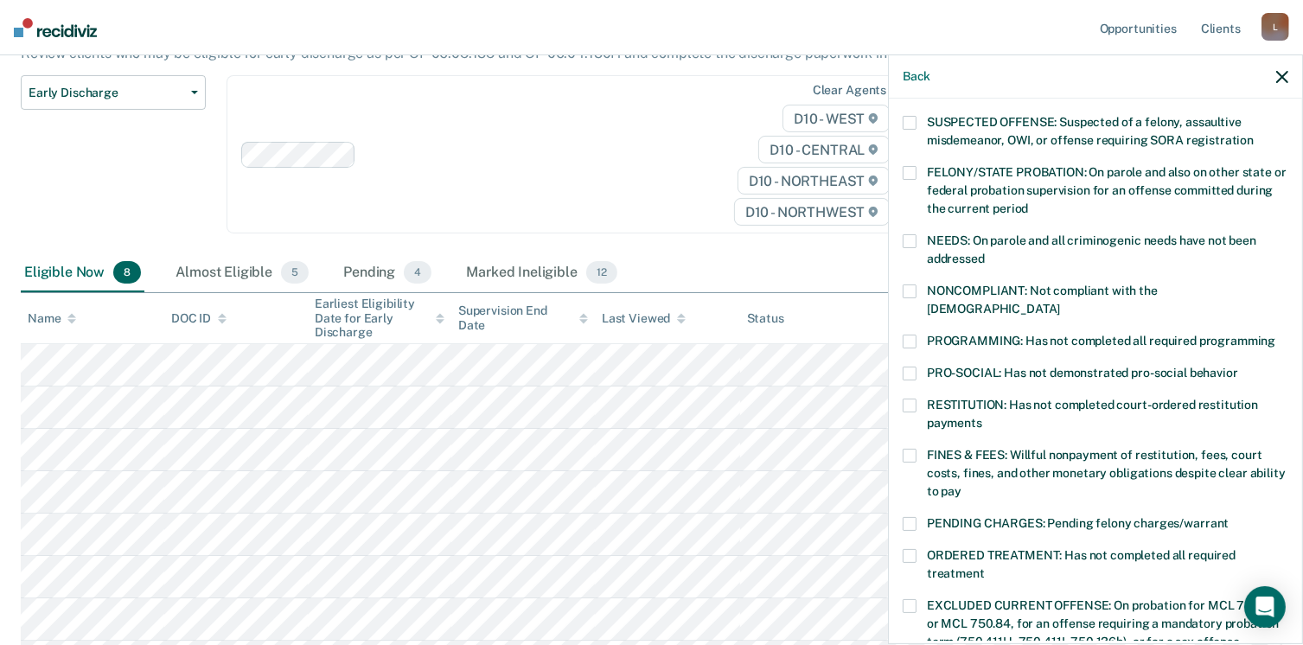
scroll to position [78, 0]
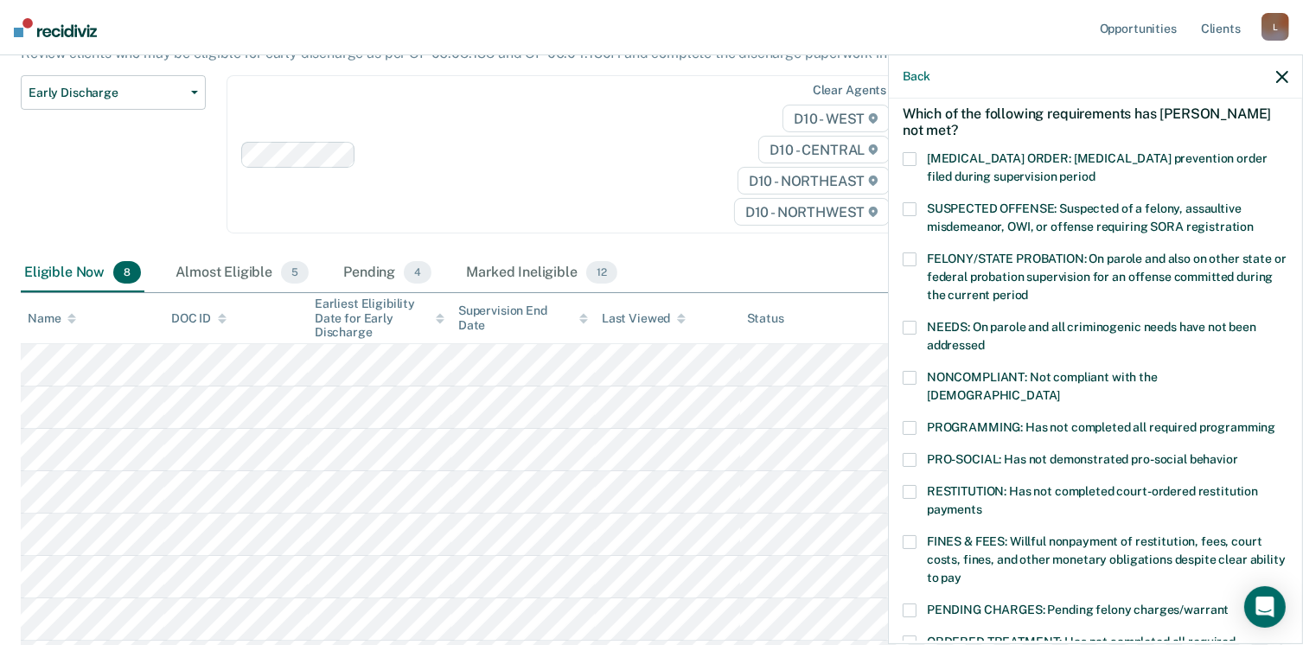
click at [906, 207] on span at bounding box center [909, 209] width 14 height 14
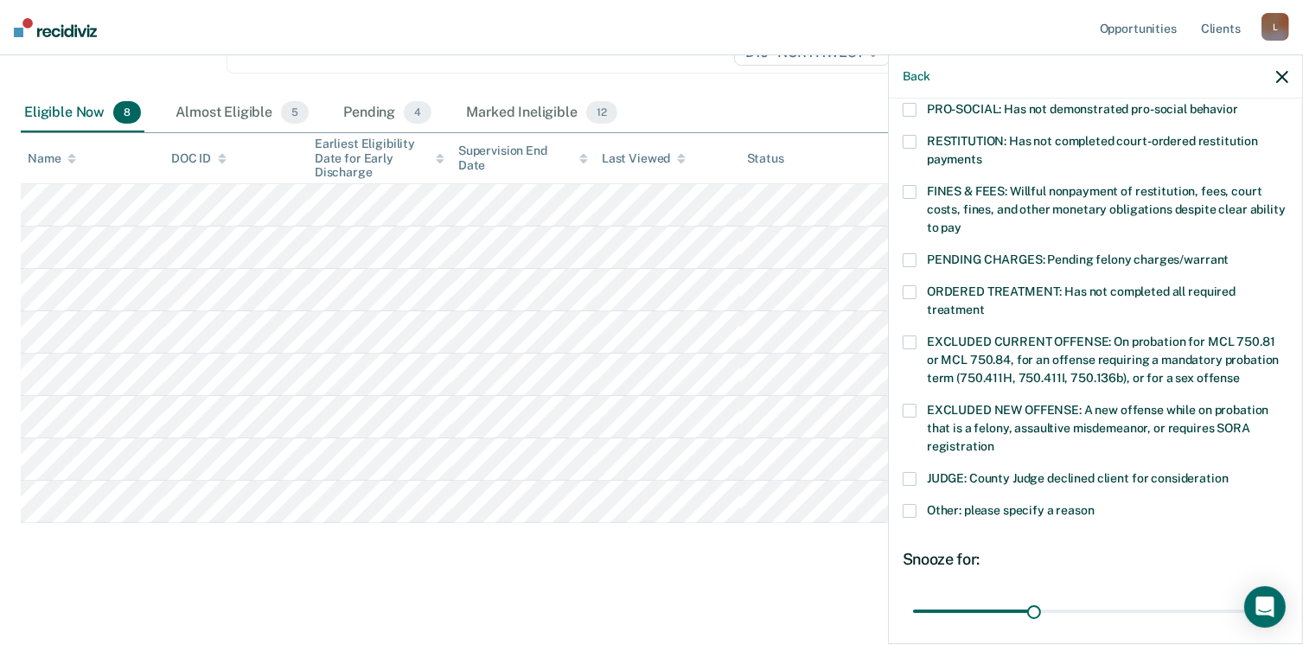
scroll to position [545, 0]
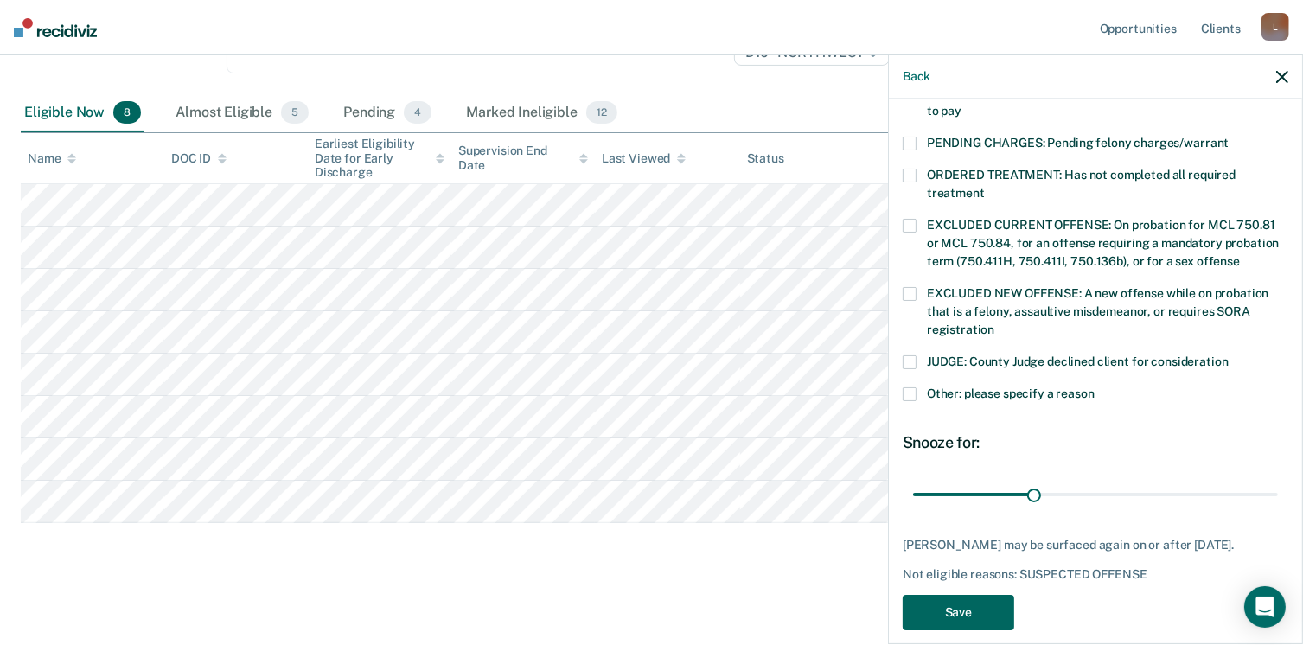
click at [947, 595] on button "Save" at bounding box center [957, 612] width 111 height 35
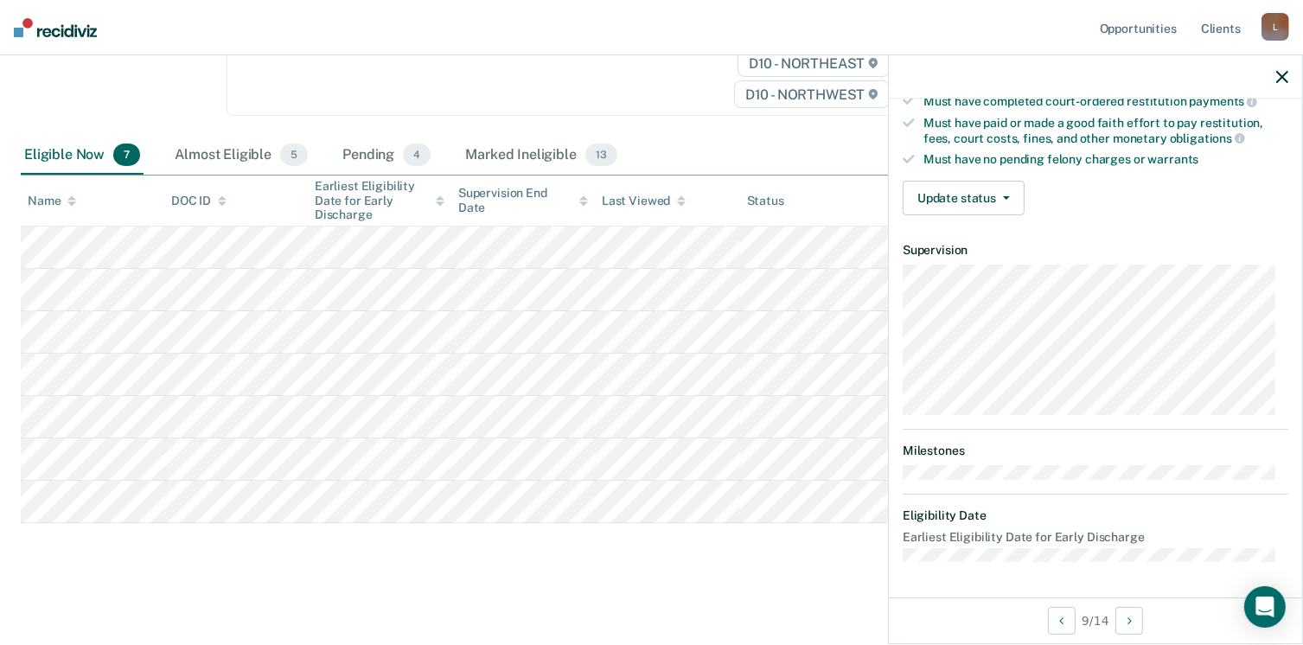
scroll to position [319, 0]
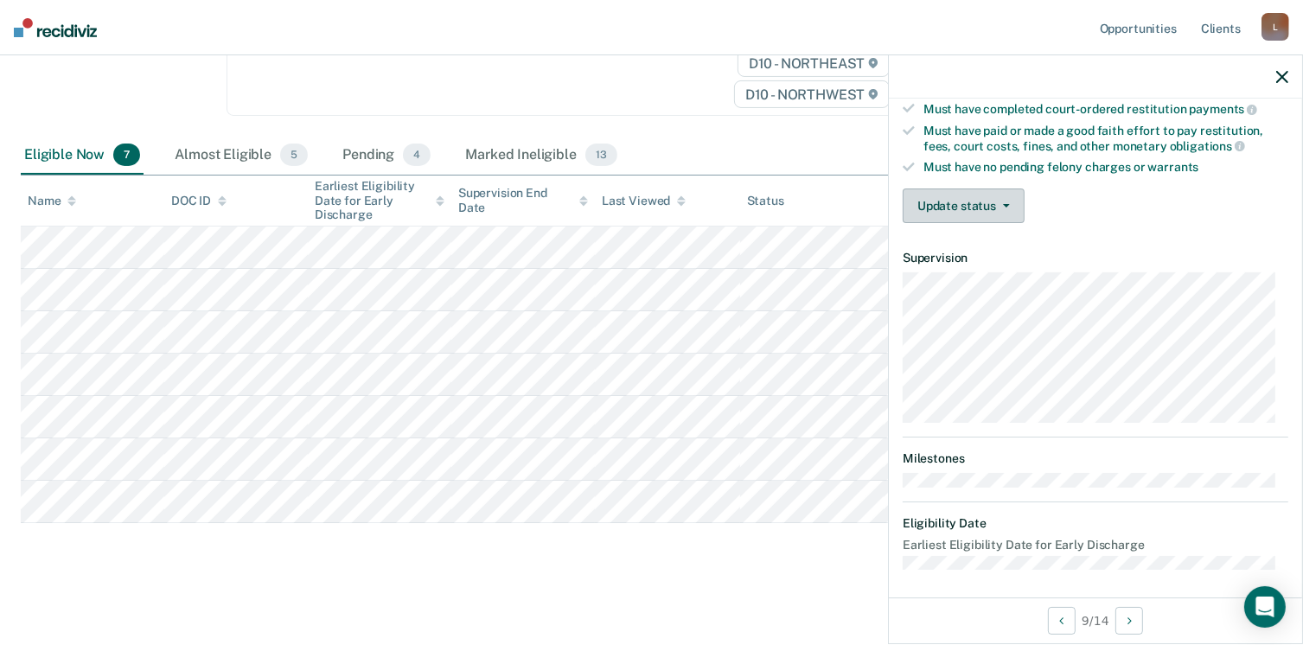
click at [1009, 202] on button "Update status" at bounding box center [963, 205] width 122 height 35
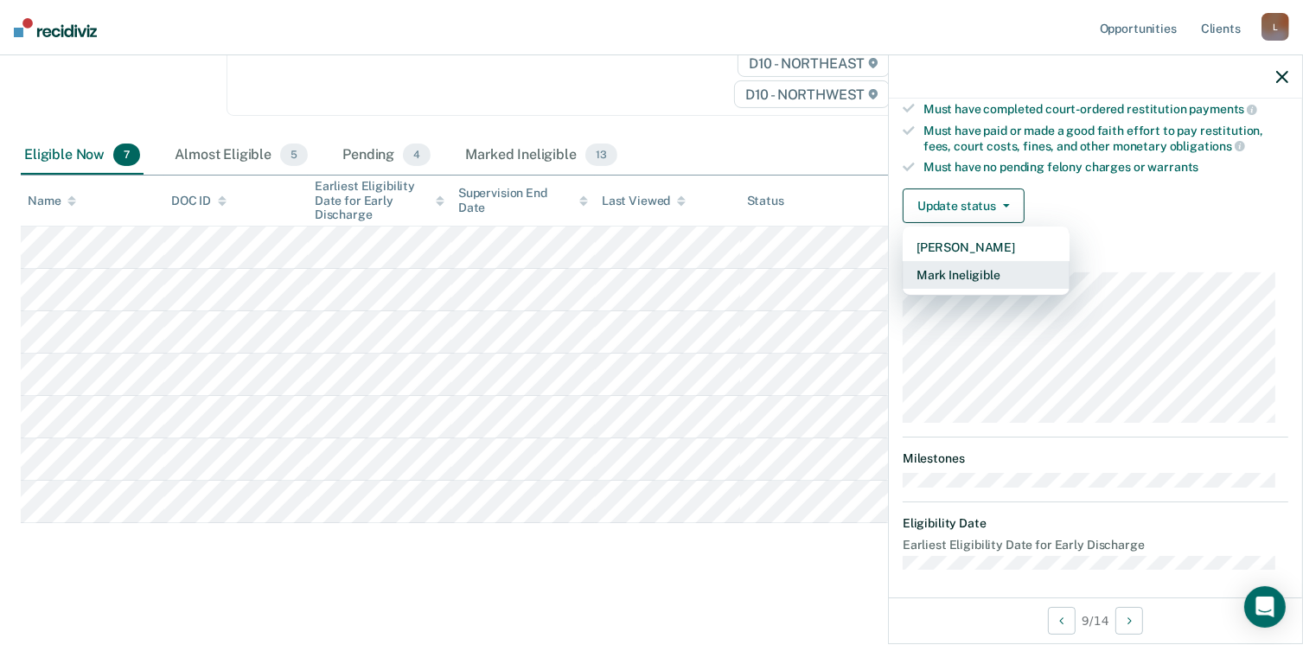
click at [958, 273] on button "Mark Ineligible" at bounding box center [985, 275] width 167 height 28
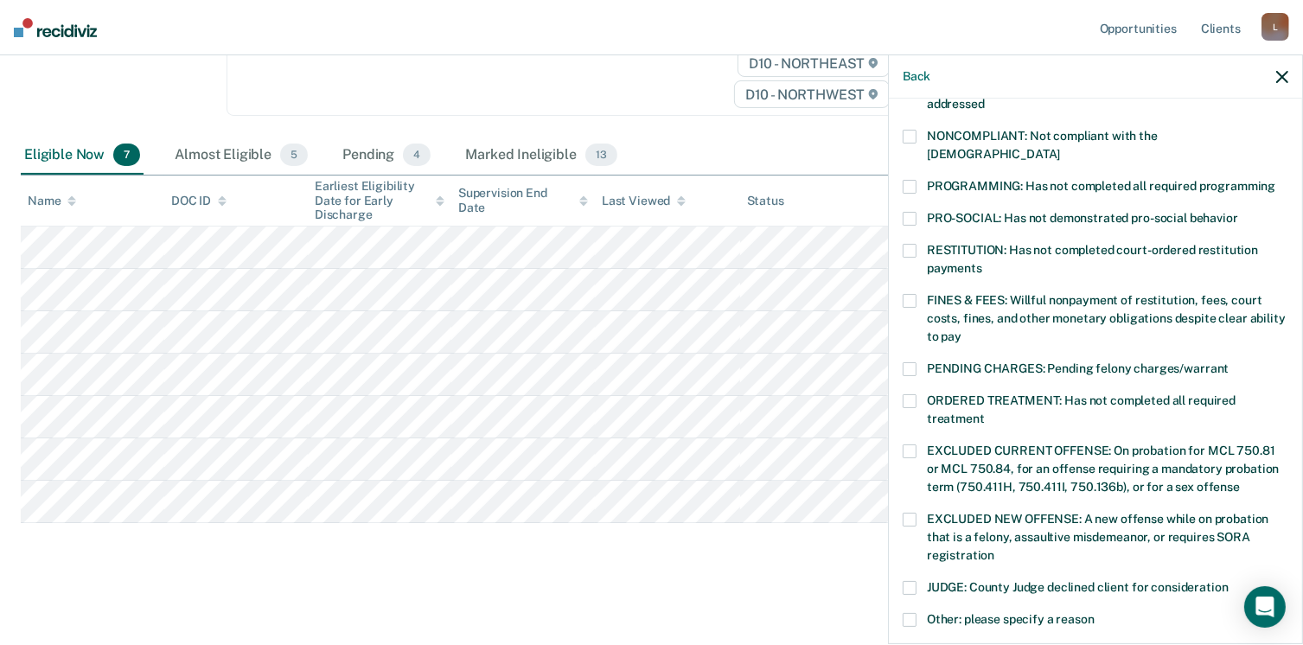
click at [902, 294] on span at bounding box center [909, 301] width 14 height 14
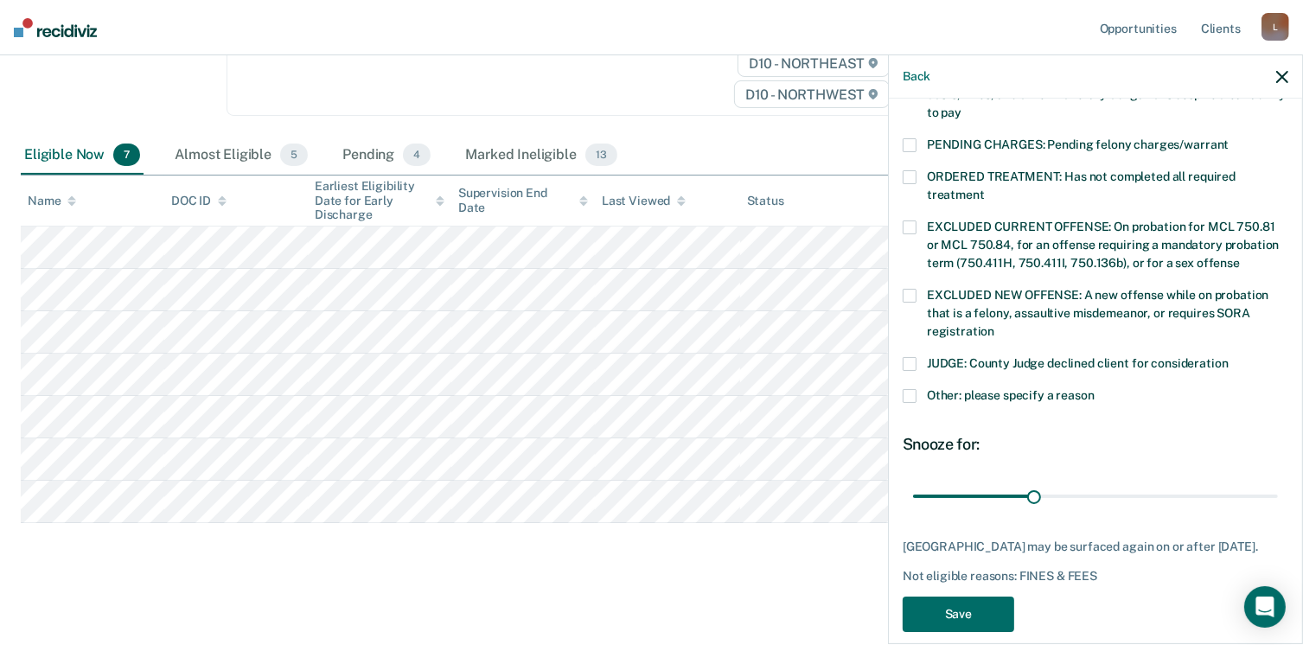
scroll to position [545, 0]
click at [1007, 595] on button "Save" at bounding box center [957, 612] width 111 height 35
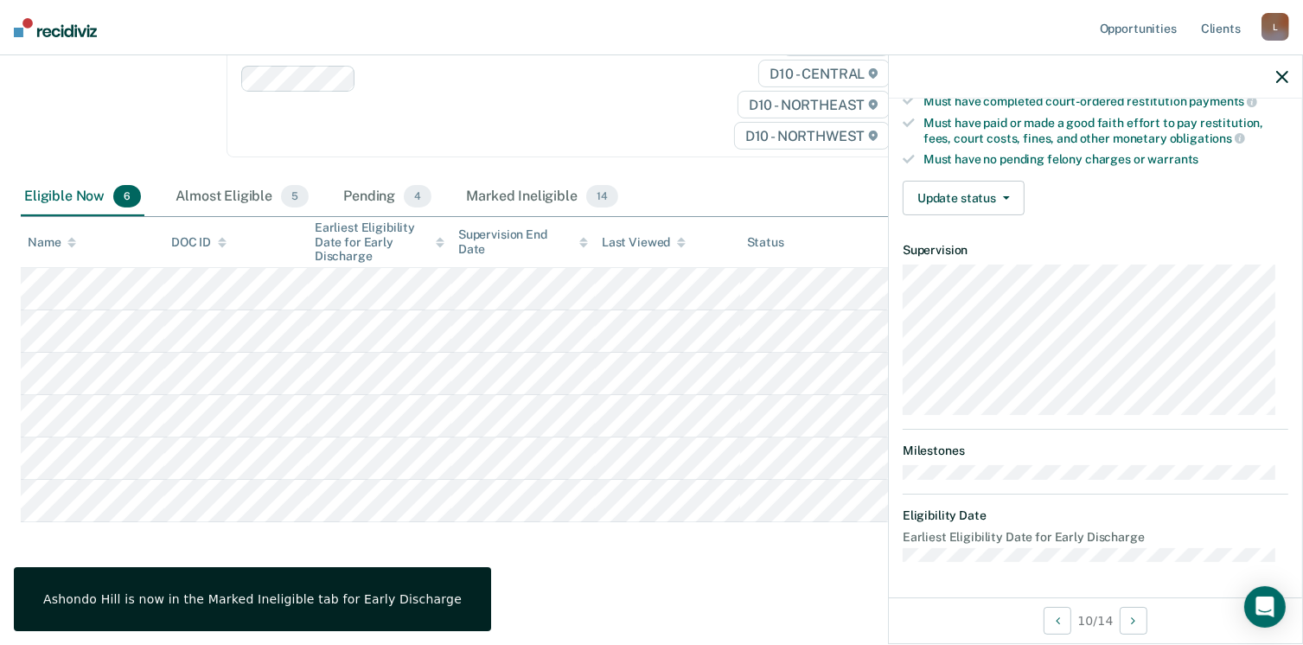
scroll to position [319, 0]
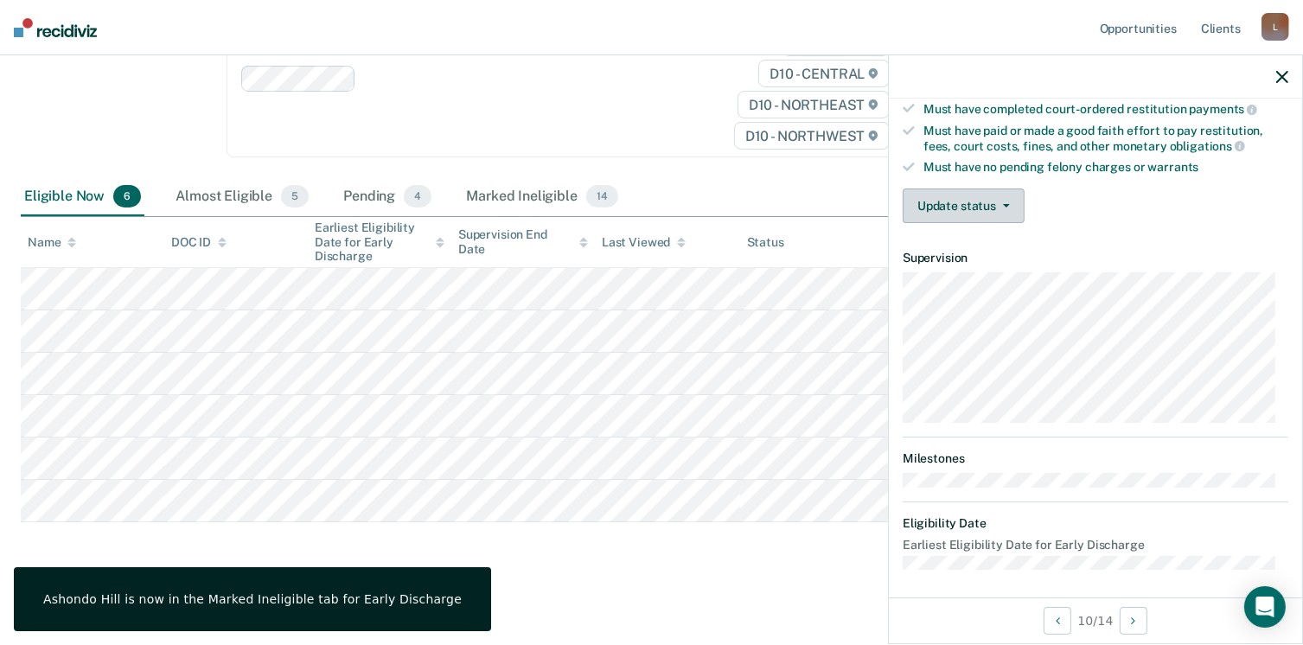
click at [1000, 195] on button "Update status" at bounding box center [963, 205] width 122 height 35
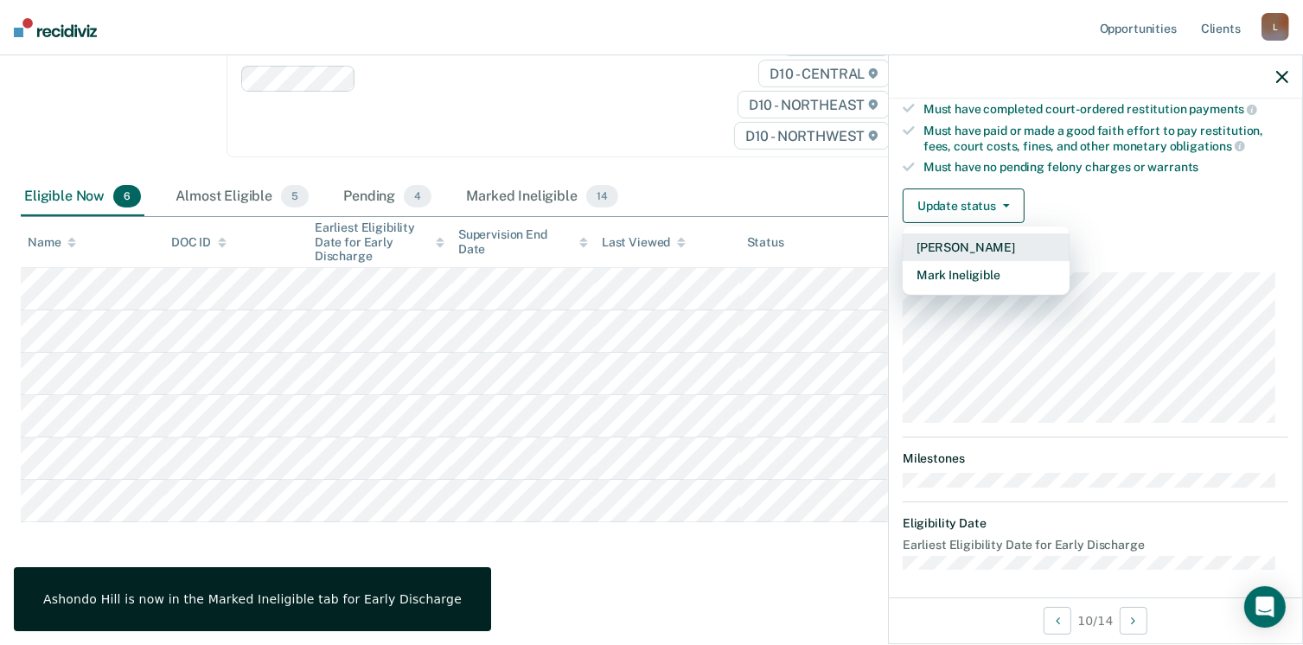
click at [968, 239] on button "[PERSON_NAME]" at bounding box center [985, 247] width 167 height 28
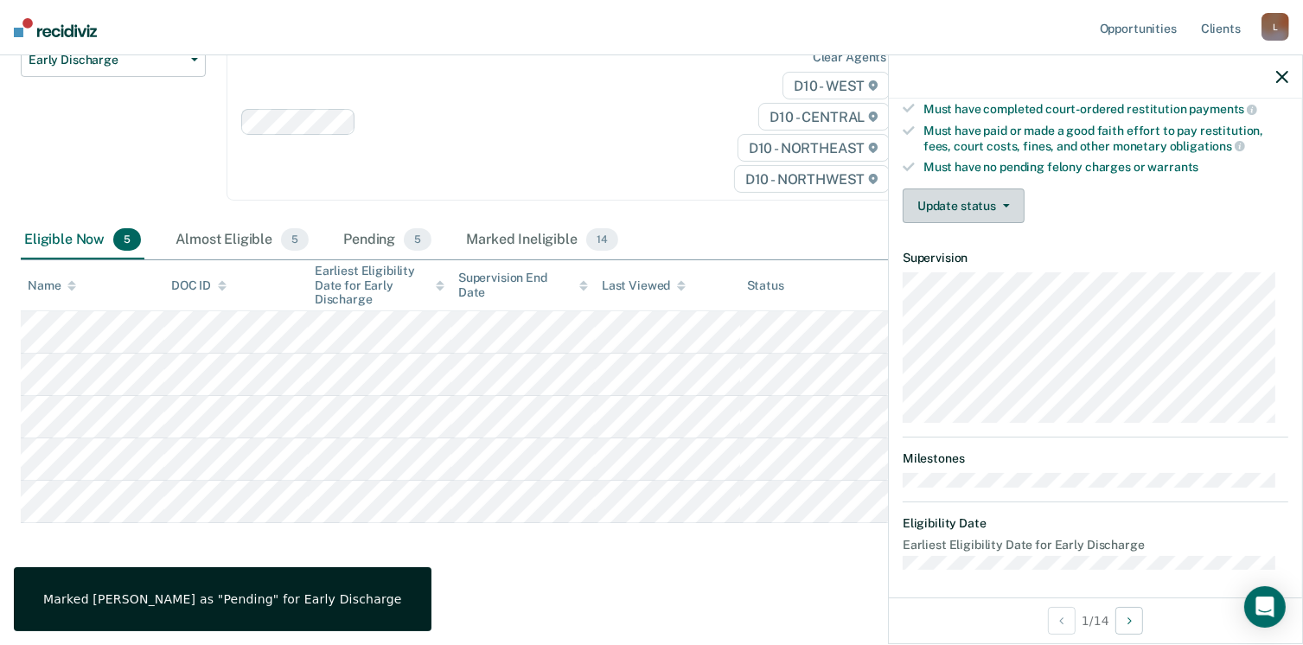
click at [1005, 204] on icon "button" at bounding box center [1006, 205] width 7 height 3
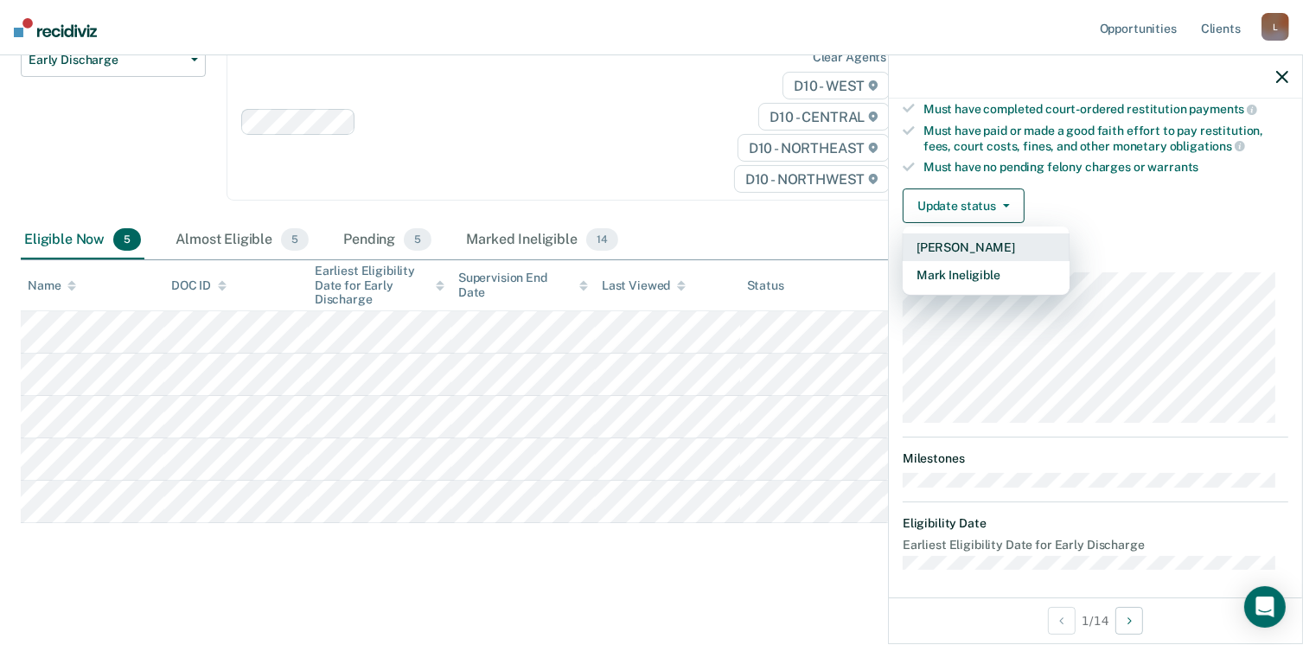
click at [959, 242] on button "[PERSON_NAME]" at bounding box center [985, 247] width 167 height 28
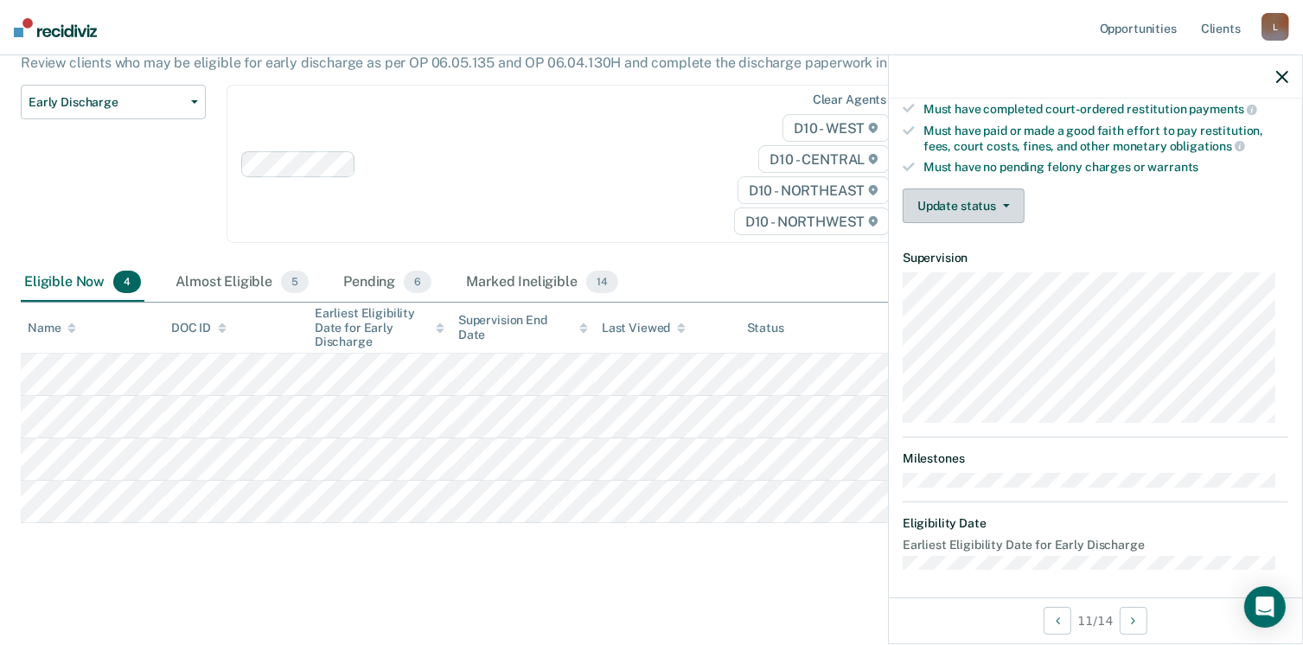
click at [1006, 194] on button "Update status" at bounding box center [963, 205] width 122 height 35
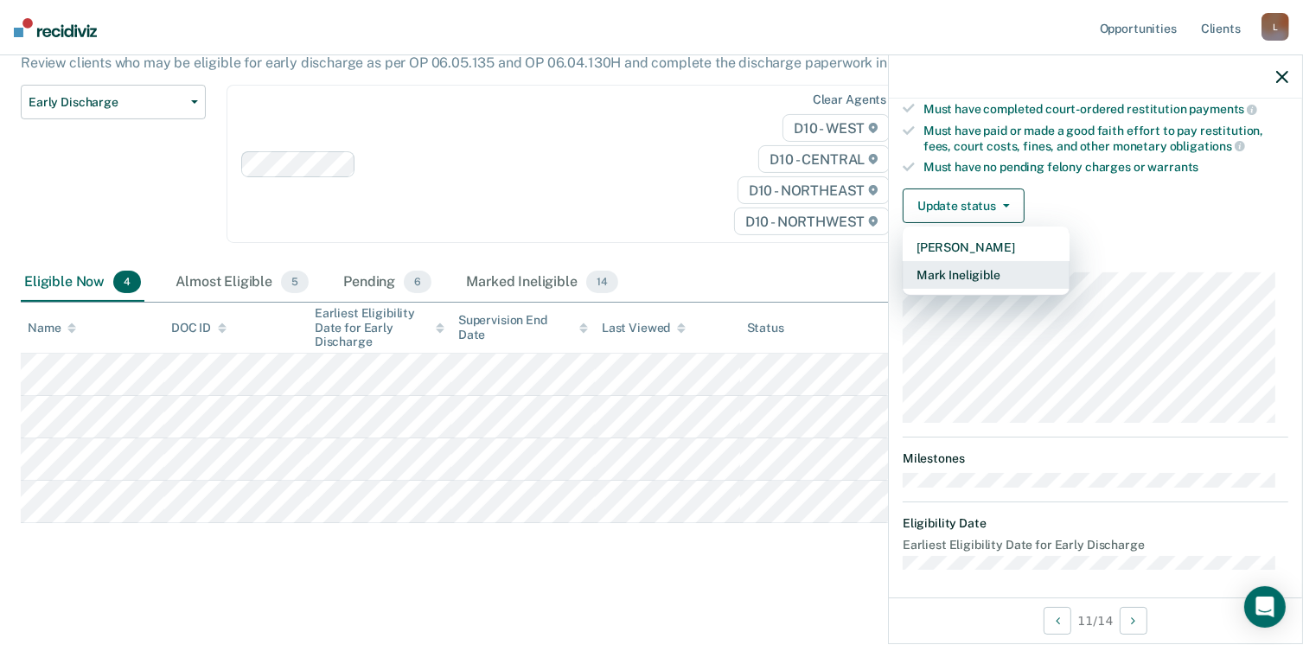
click at [974, 270] on button "Mark Ineligible" at bounding box center [985, 275] width 167 height 28
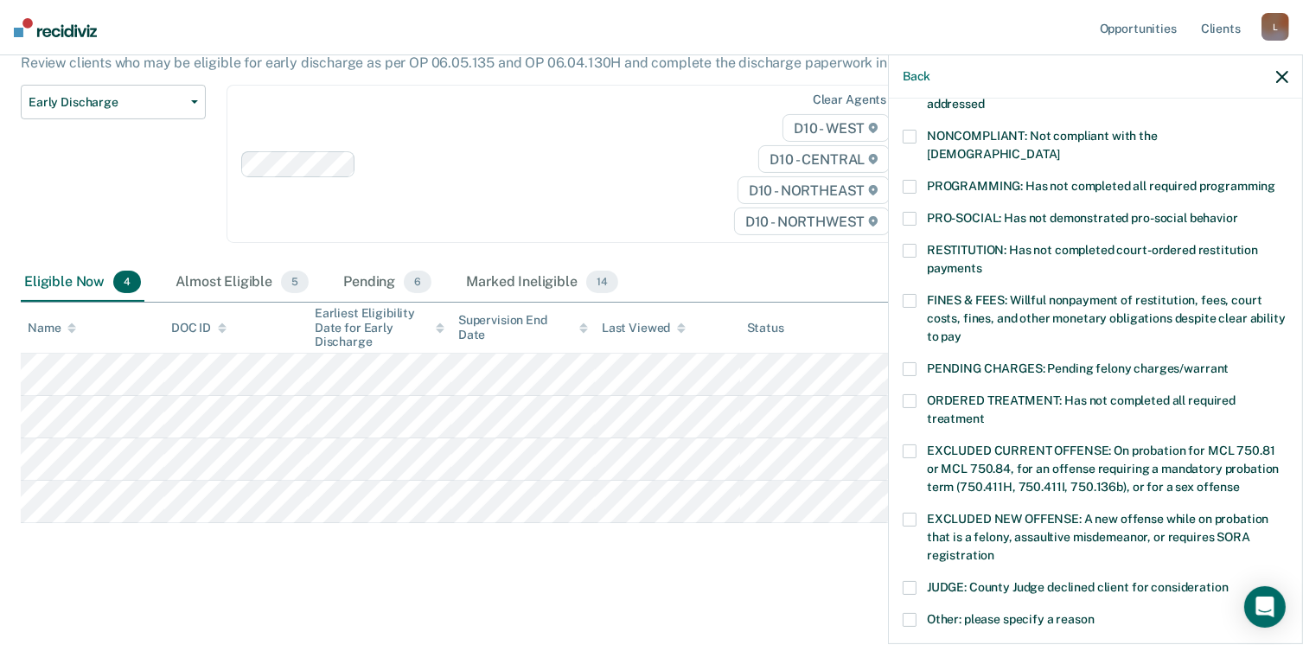
click at [908, 180] on span at bounding box center [909, 187] width 14 height 14
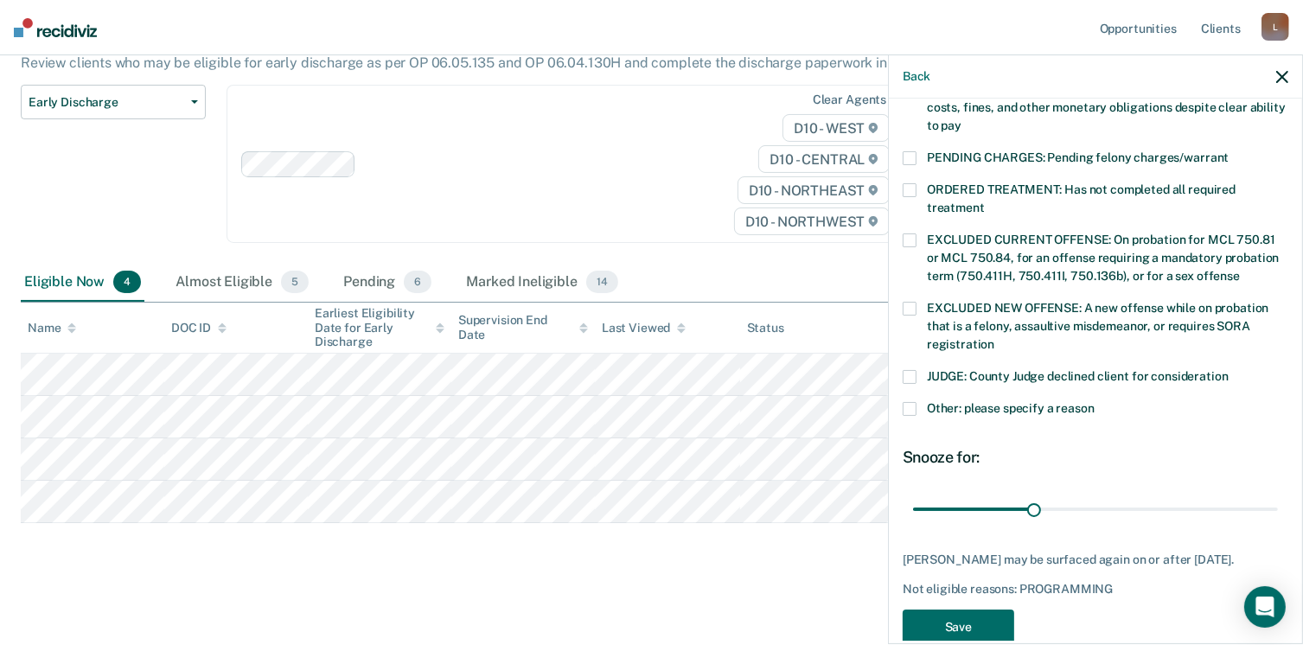
scroll to position [545, 0]
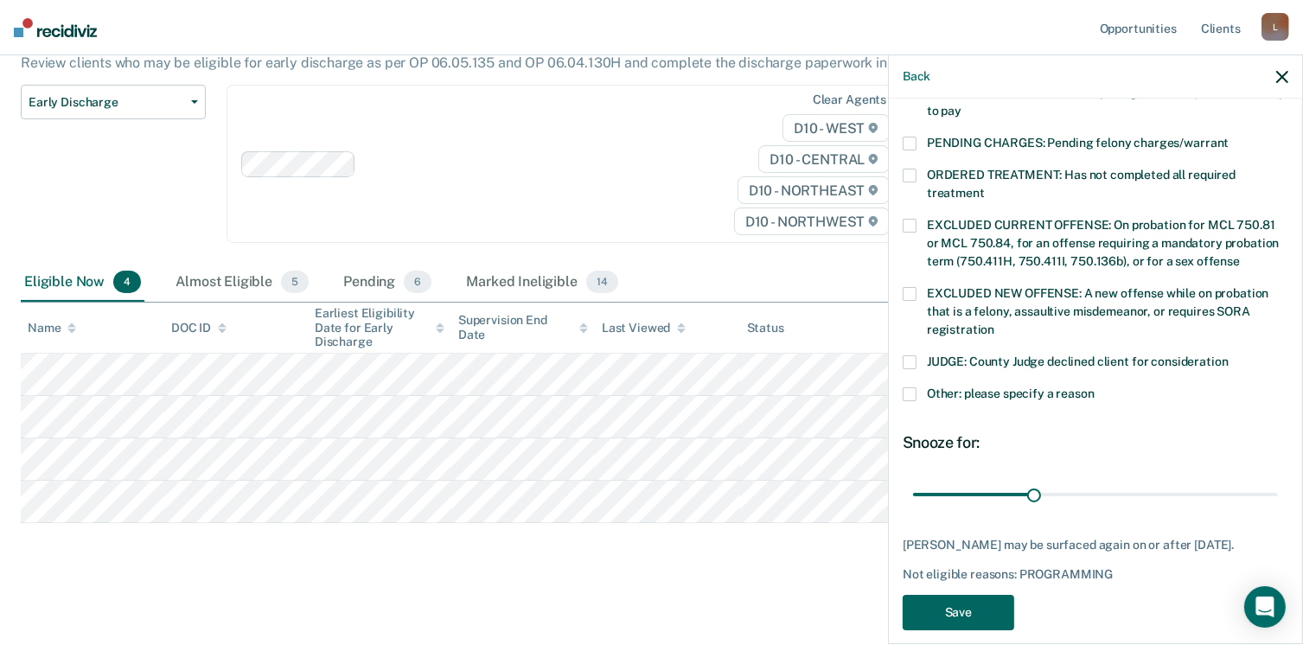
click at [984, 595] on button "Save" at bounding box center [957, 612] width 111 height 35
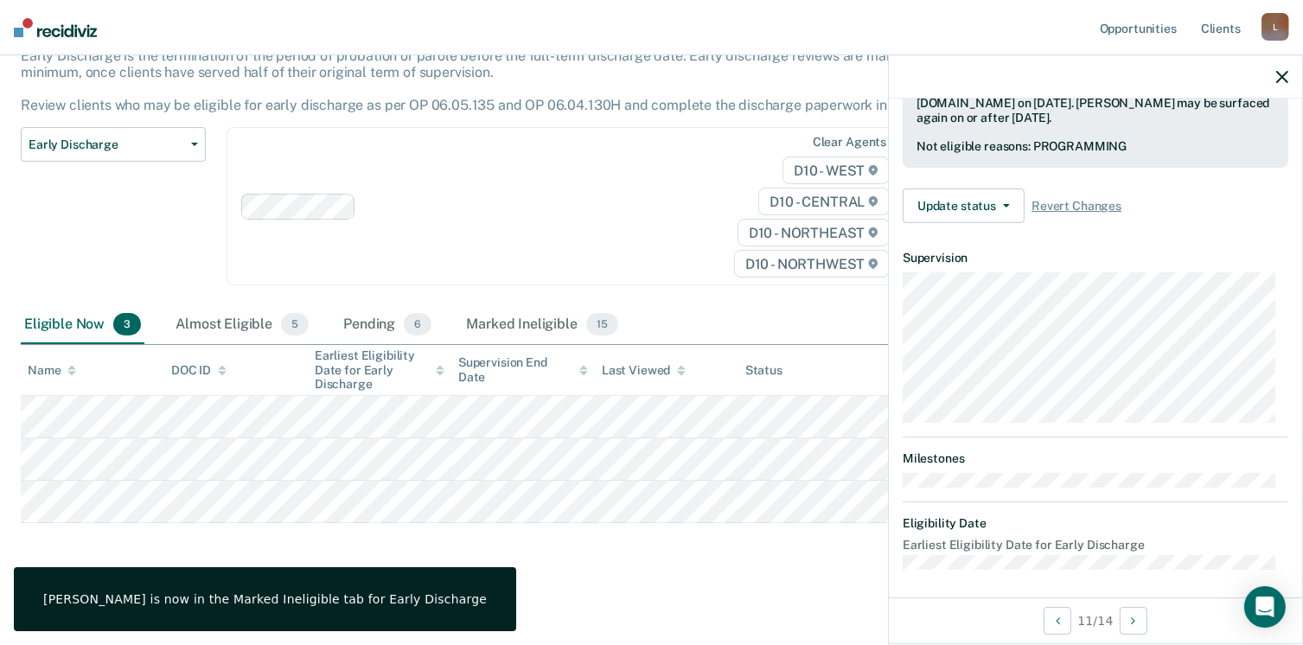
scroll to position [319, 0]
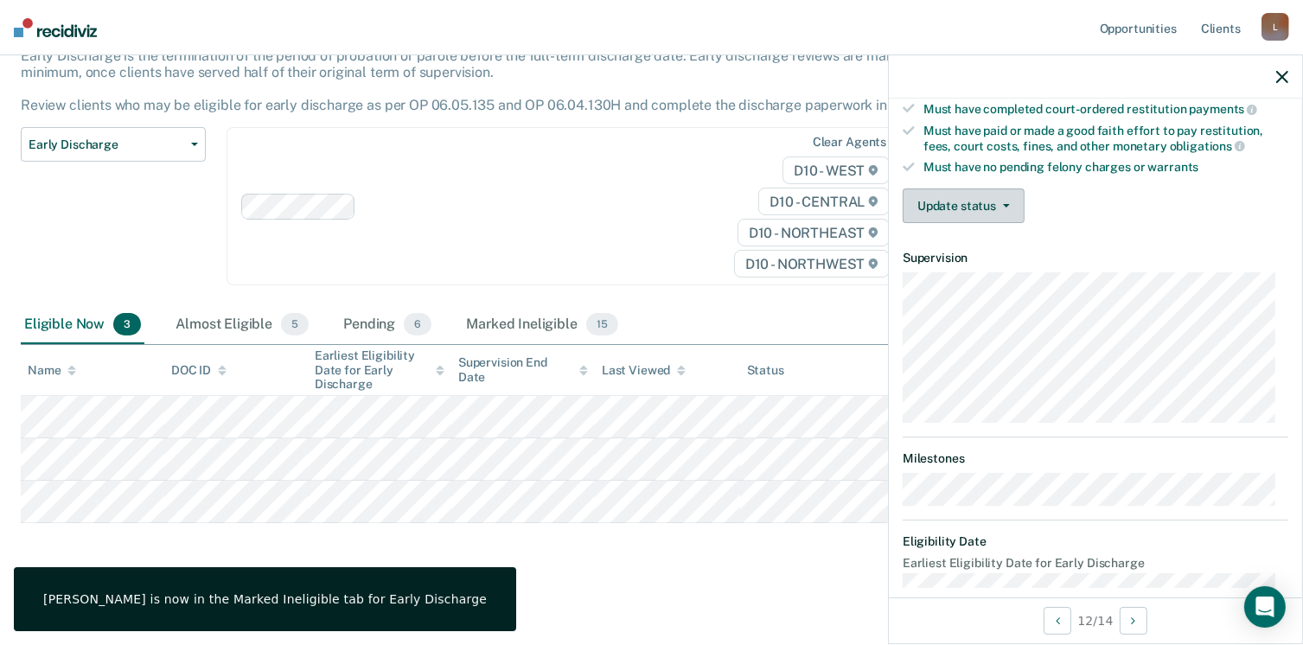
click at [998, 194] on button "Update status" at bounding box center [963, 205] width 122 height 35
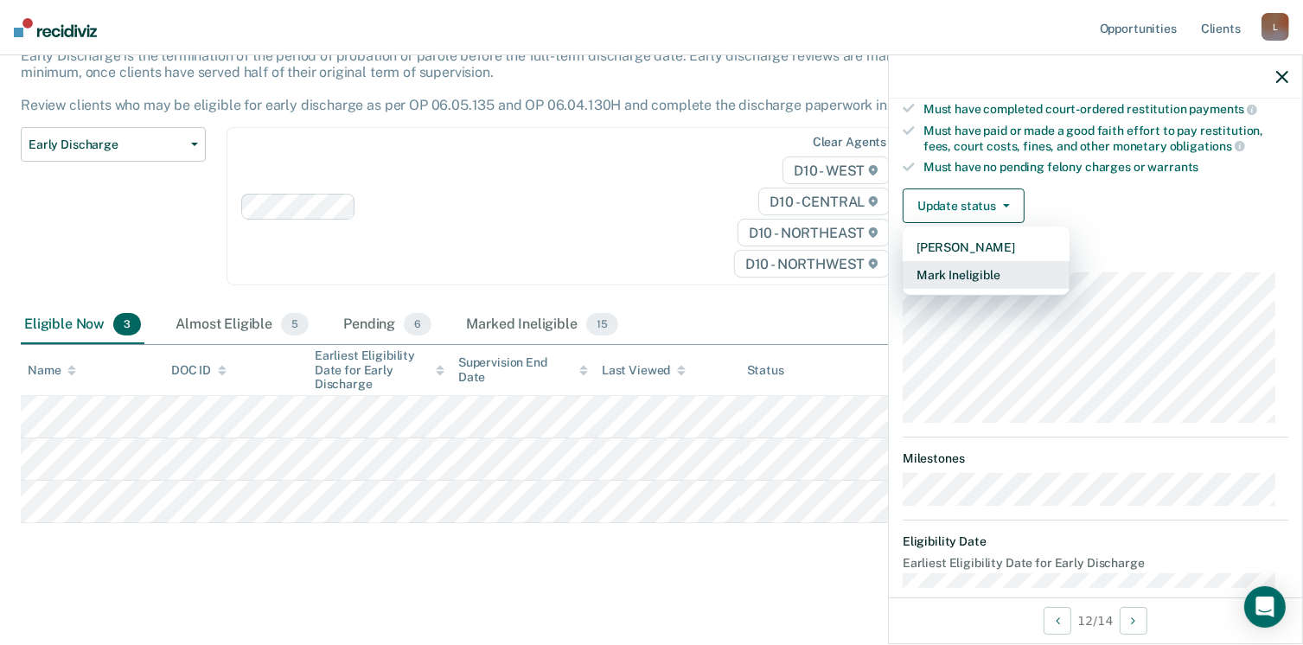
click at [950, 271] on button "Mark Ineligible" at bounding box center [985, 275] width 167 height 28
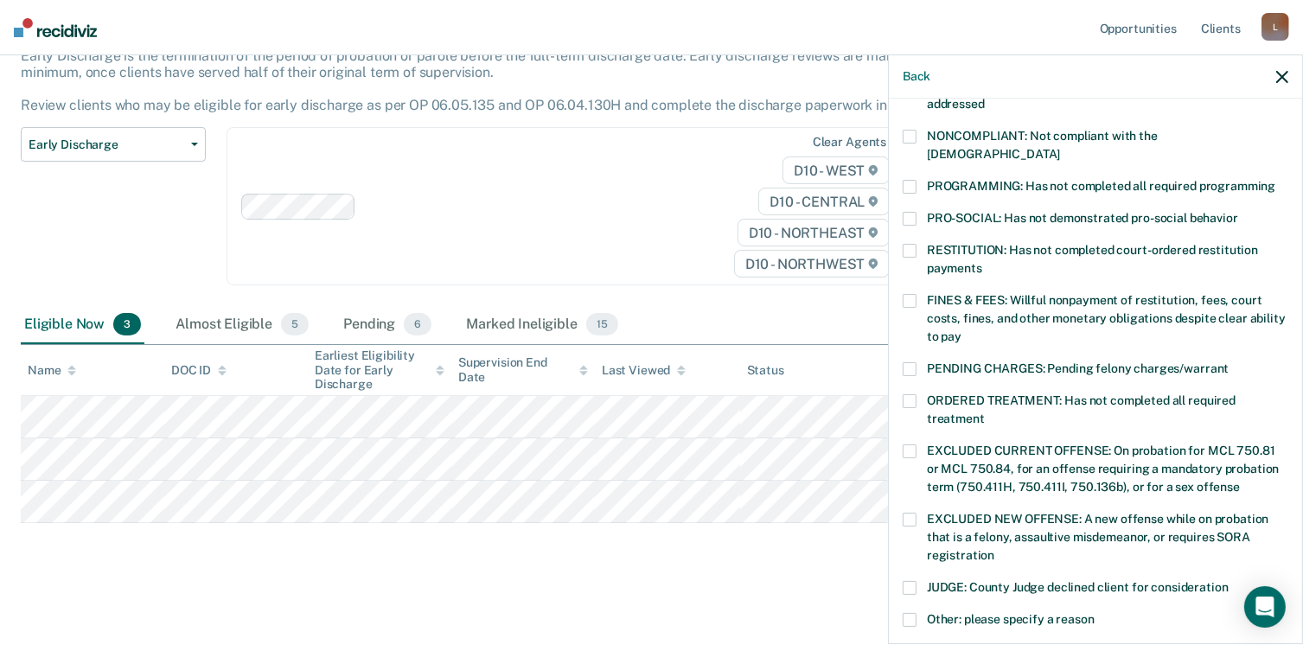
click at [909, 180] on span at bounding box center [909, 187] width 14 height 14
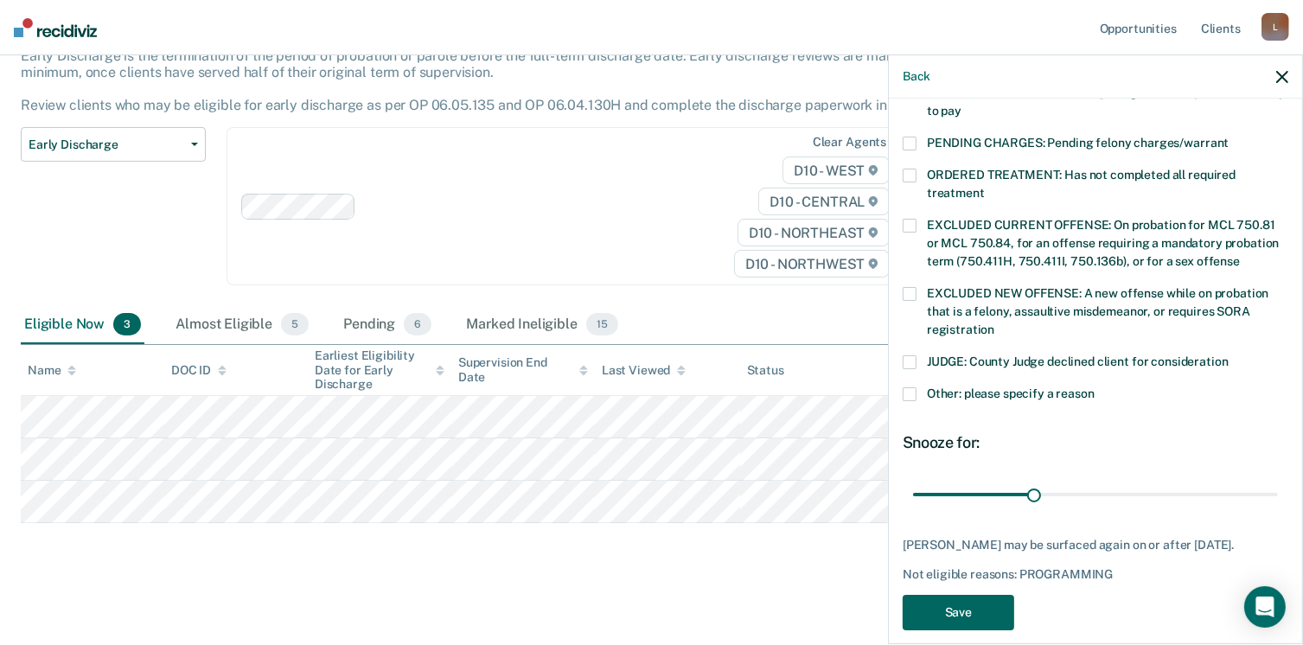
click at [990, 595] on button "Save" at bounding box center [957, 612] width 111 height 35
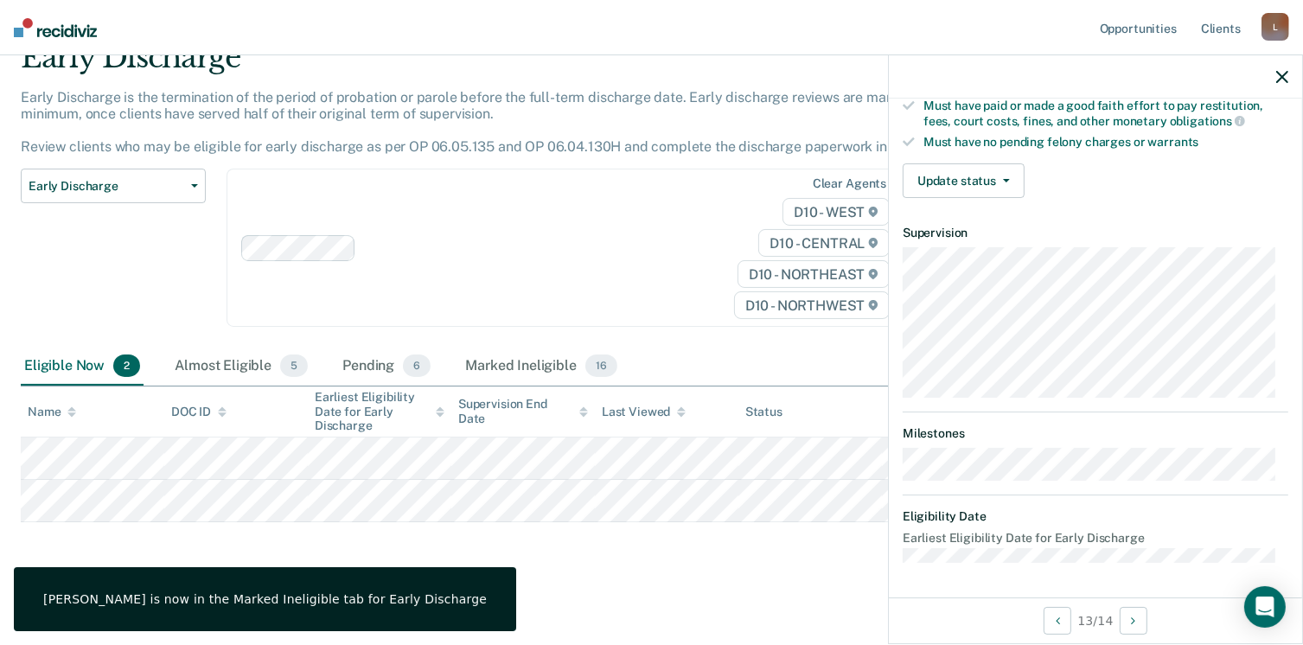
scroll to position [337, 0]
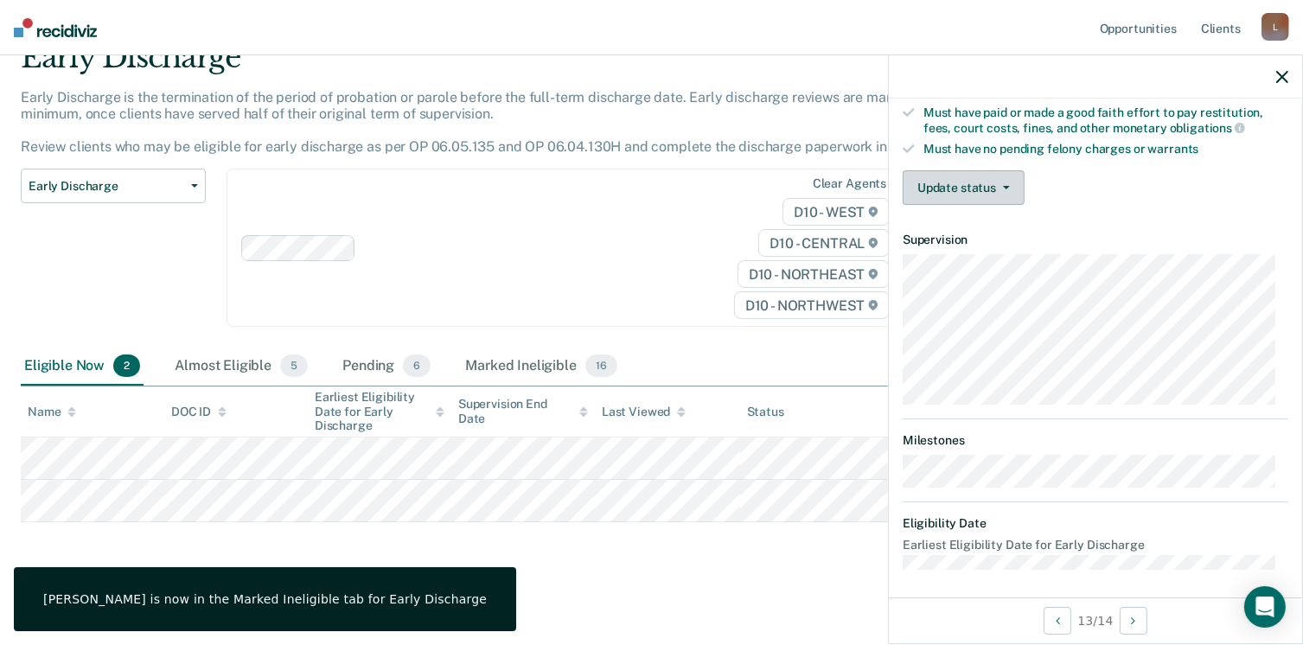
click at [1004, 178] on button "Update status" at bounding box center [963, 187] width 122 height 35
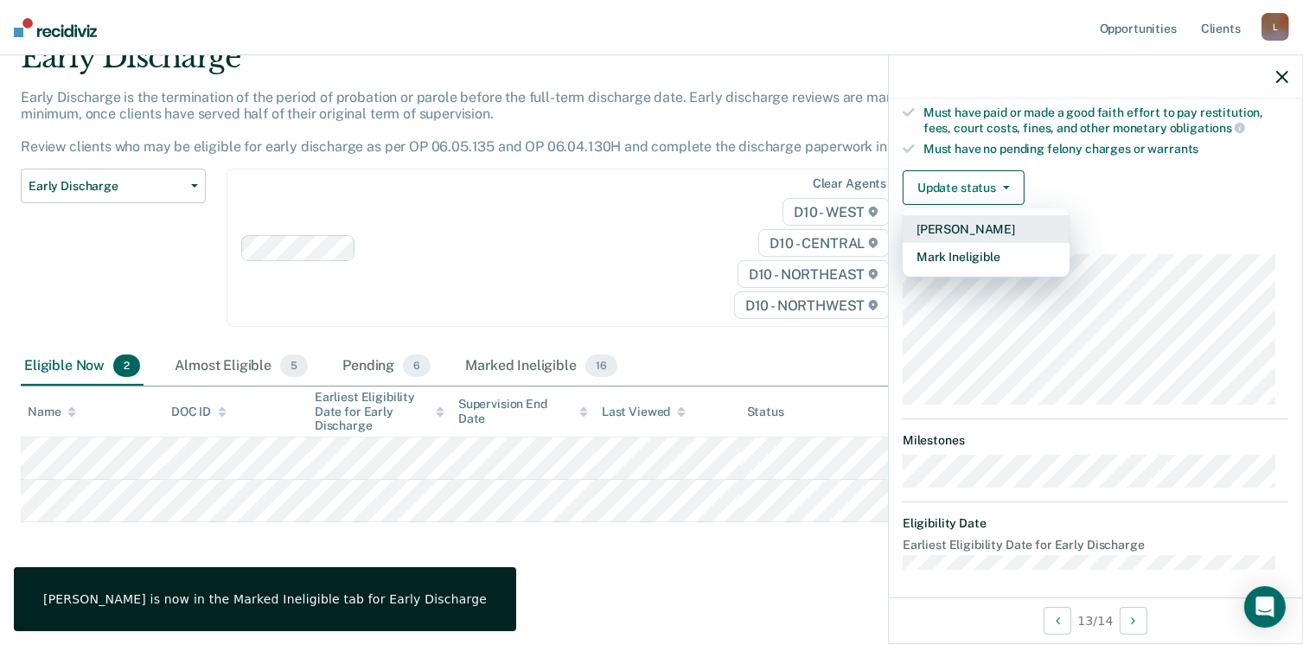
click at [985, 215] on button "[PERSON_NAME]" at bounding box center [985, 229] width 167 height 28
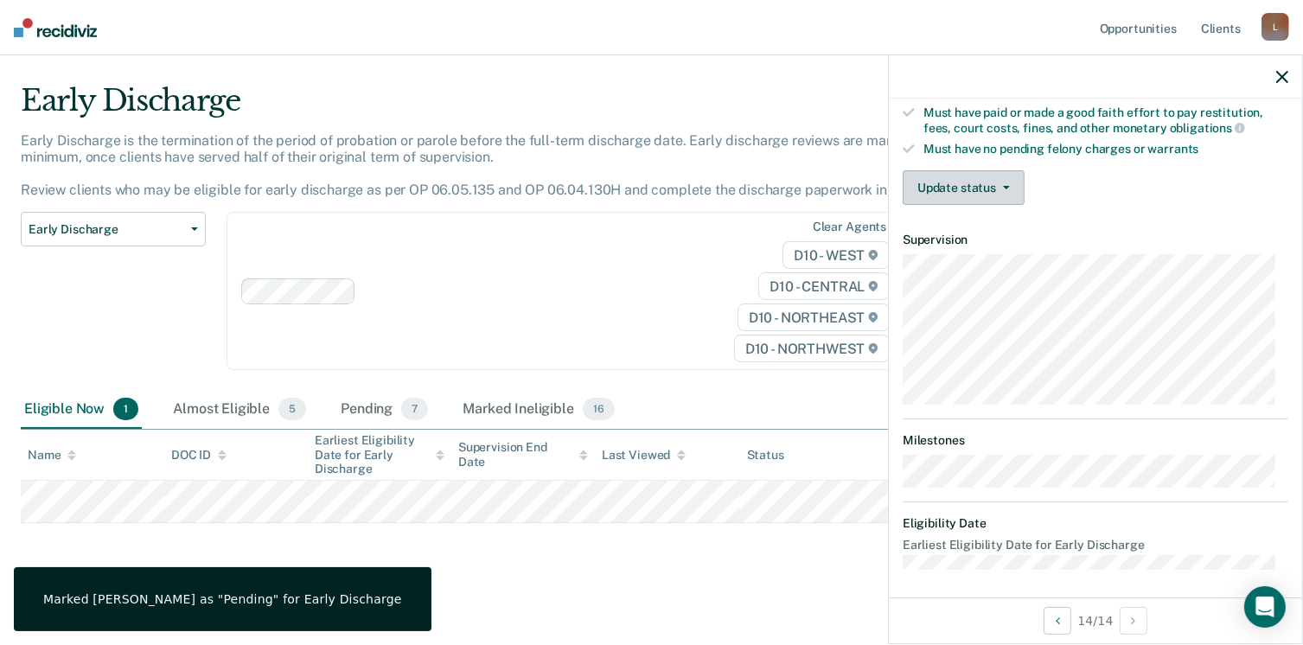
click at [1007, 174] on button "Update status" at bounding box center [963, 187] width 122 height 35
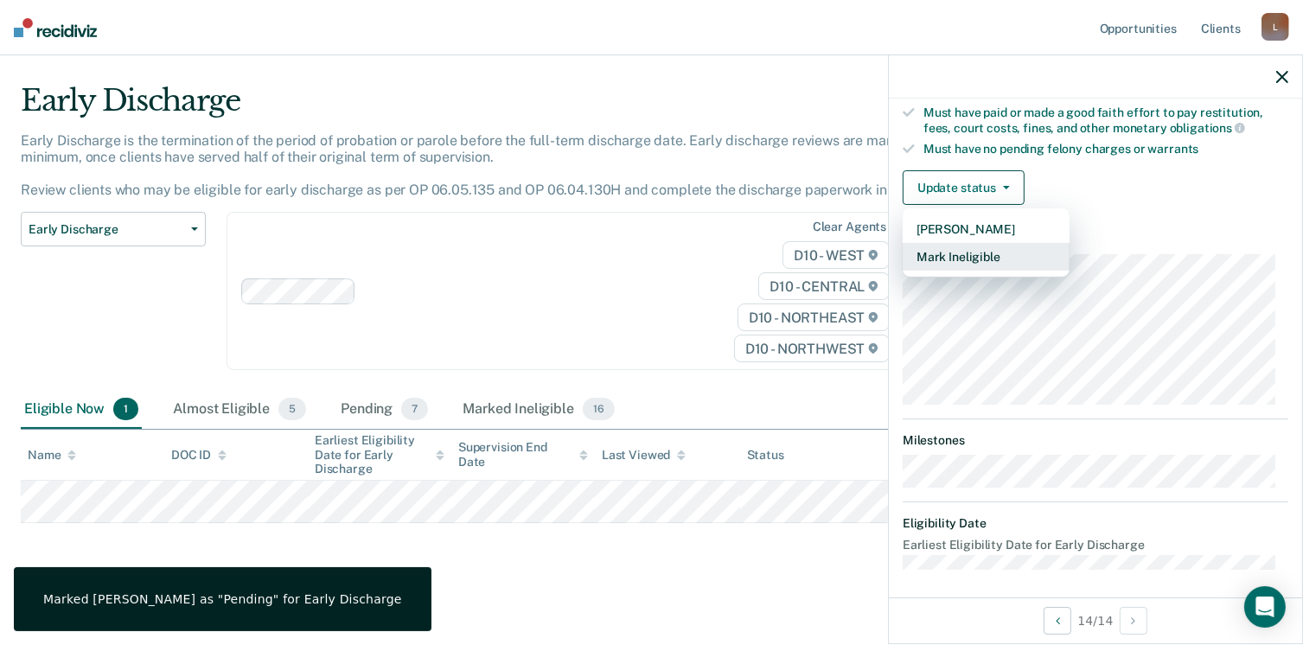
click at [966, 250] on button "Mark Ineligible" at bounding box center [985, 257] width 167 height 28
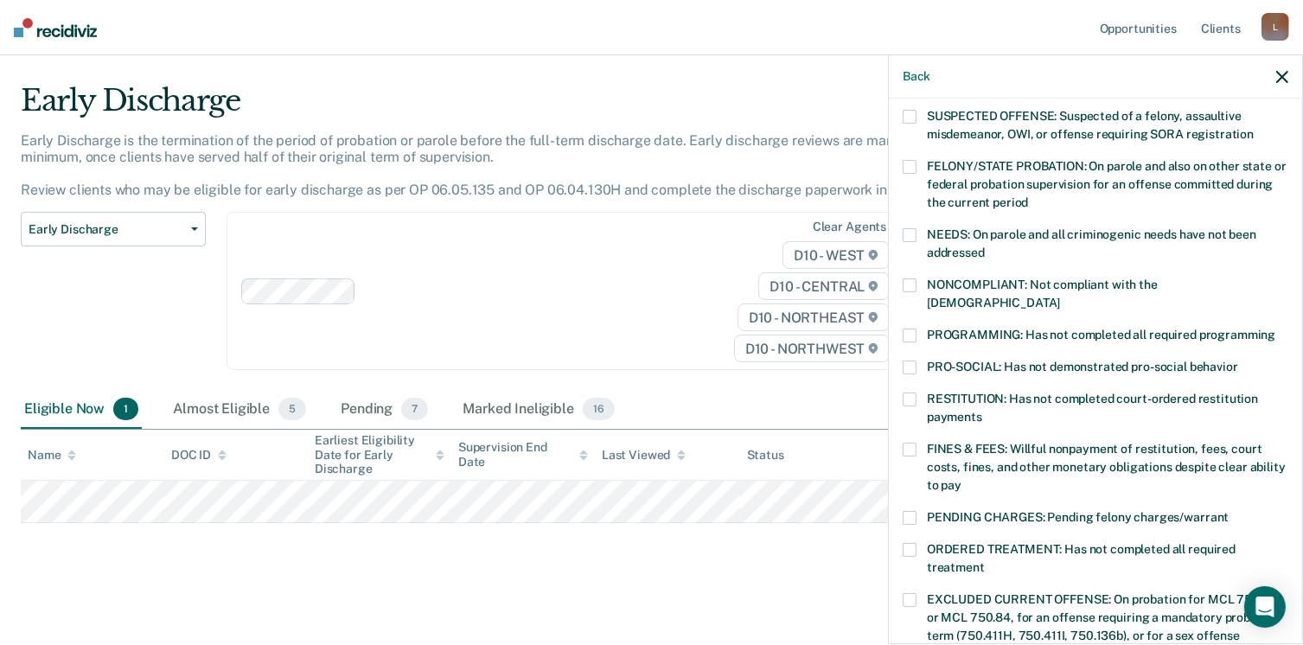
scroll to position [173, 0]
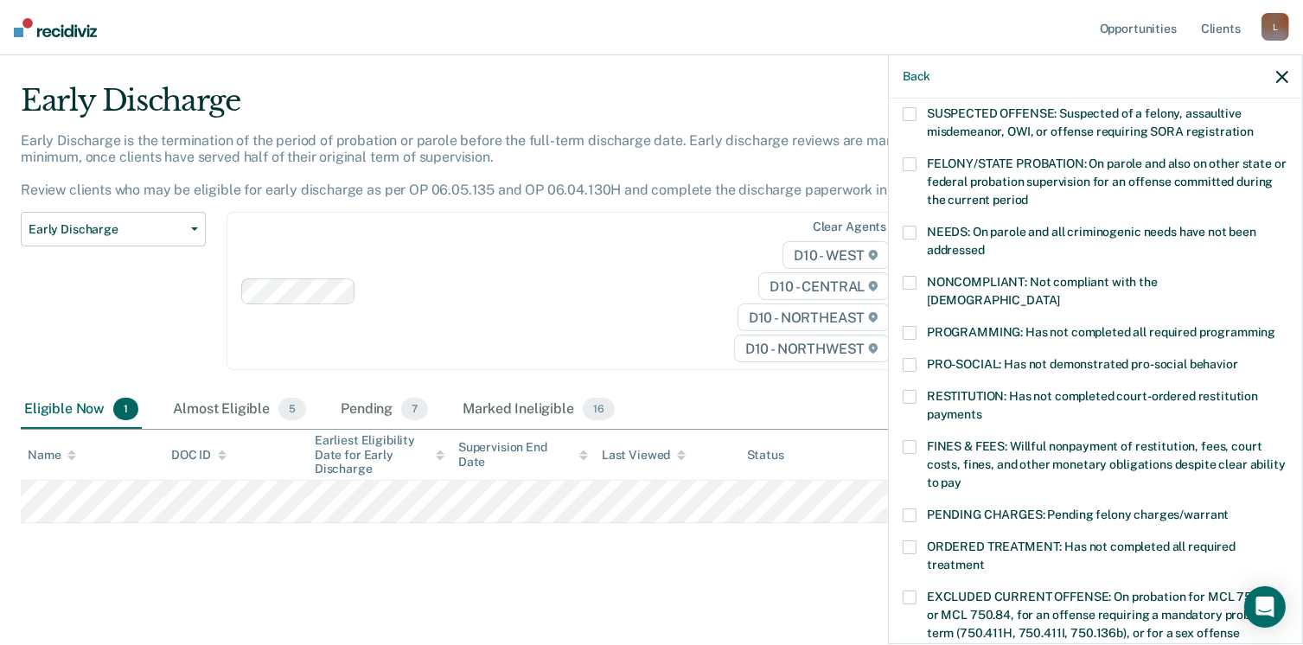
click at [906, 326] on span at bounding box center [909, 333] width 14 height 14
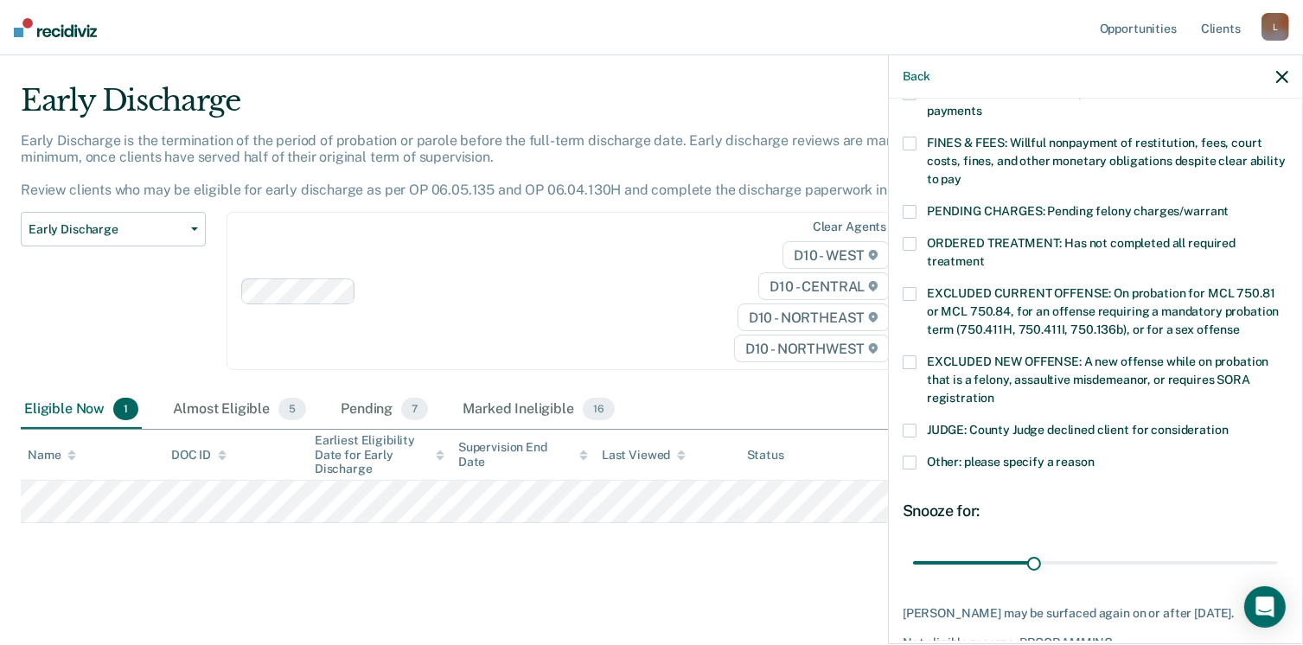
scroll to position [545, 0]
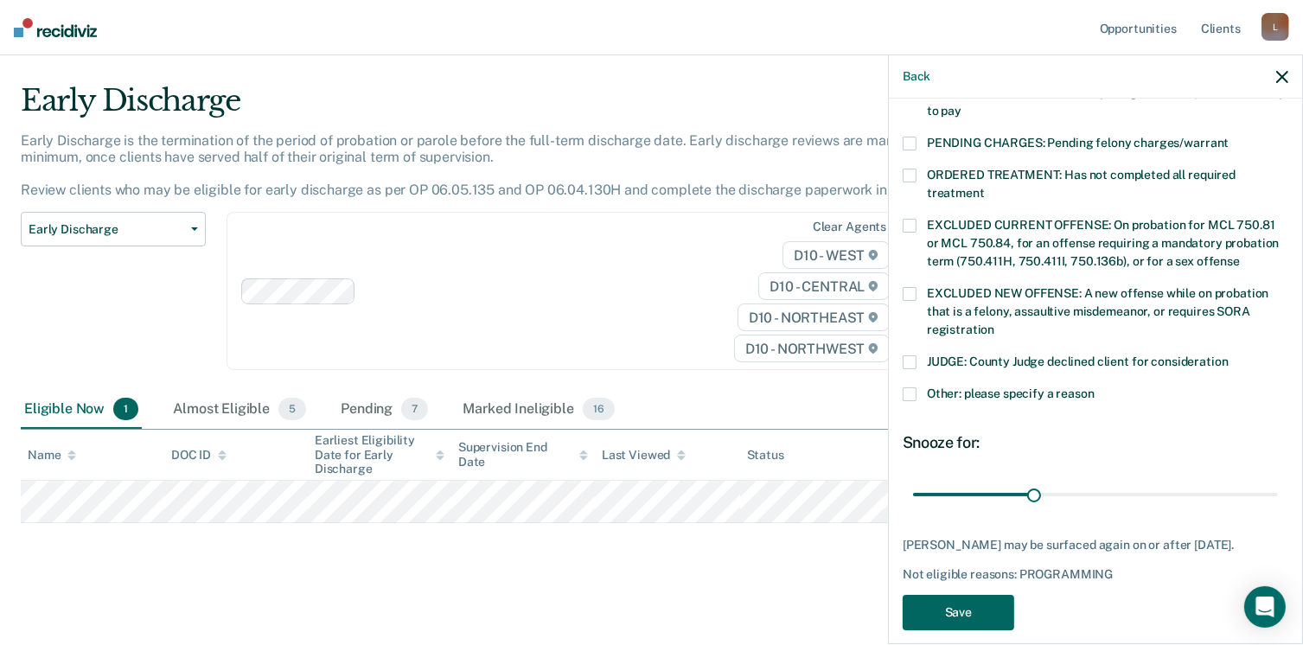
drag, startPoint x: 960, startPoint y: 583, endPoint x: 958, endPoint y: 528, distance: 55.4
click at [959, 595] on button "Save" at bounding box center [957, 612] width 111 height 35
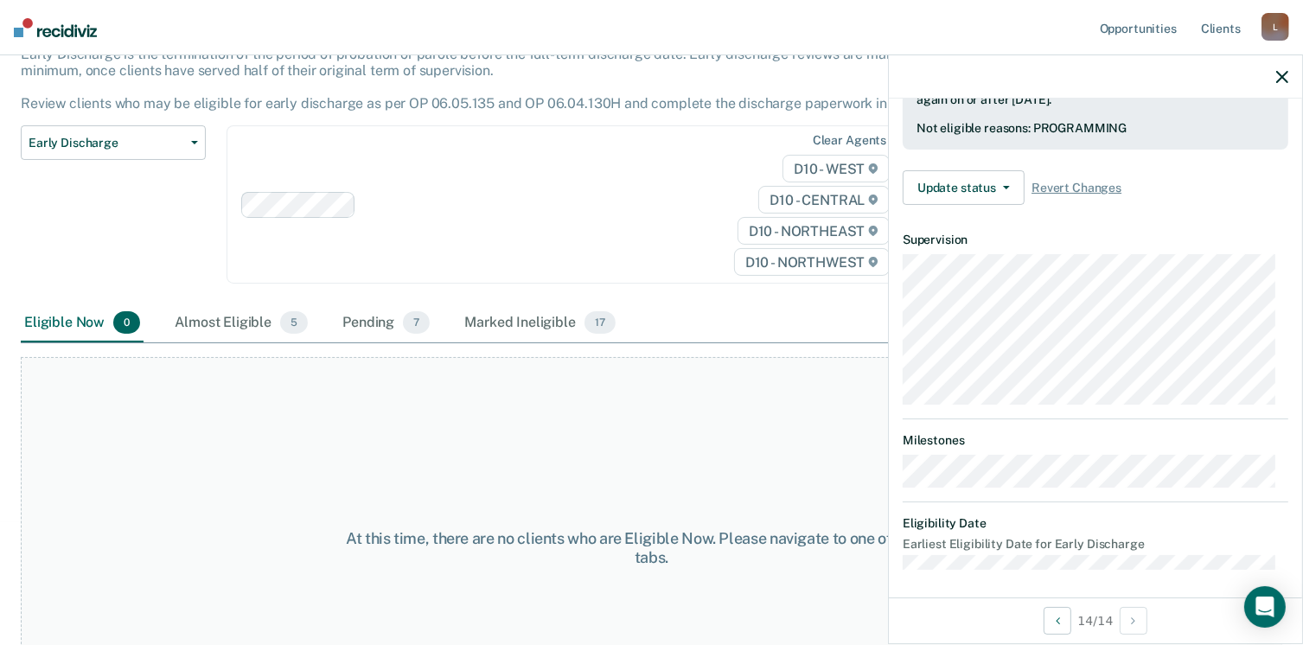
scroll to position [0, 0]
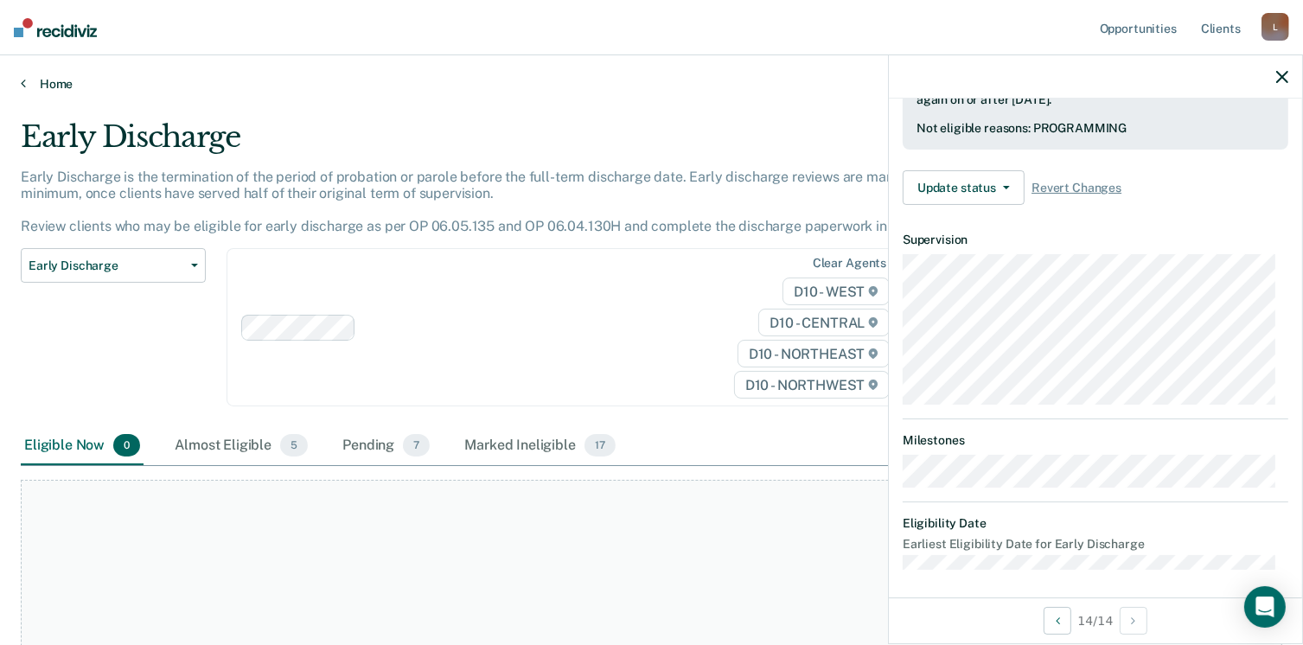
click at [25, 83] on link "Home" at bounding box center [651, 84] width 1261 height 16
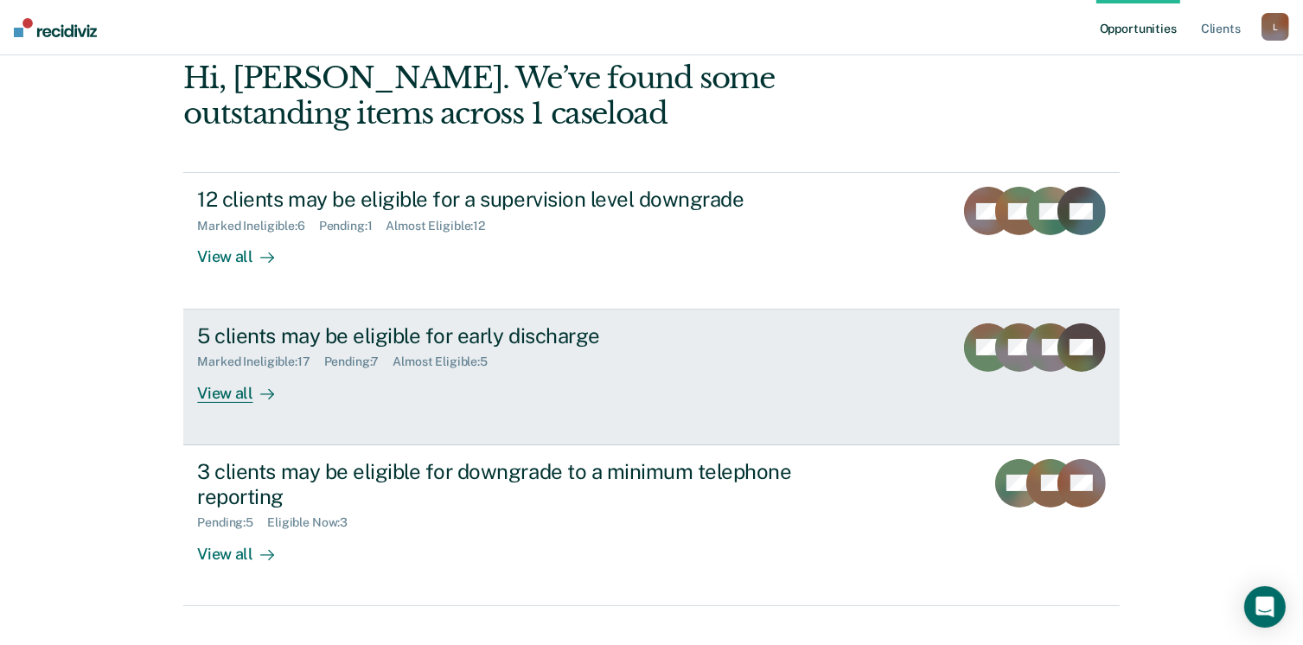
scroll to position [173, 0]
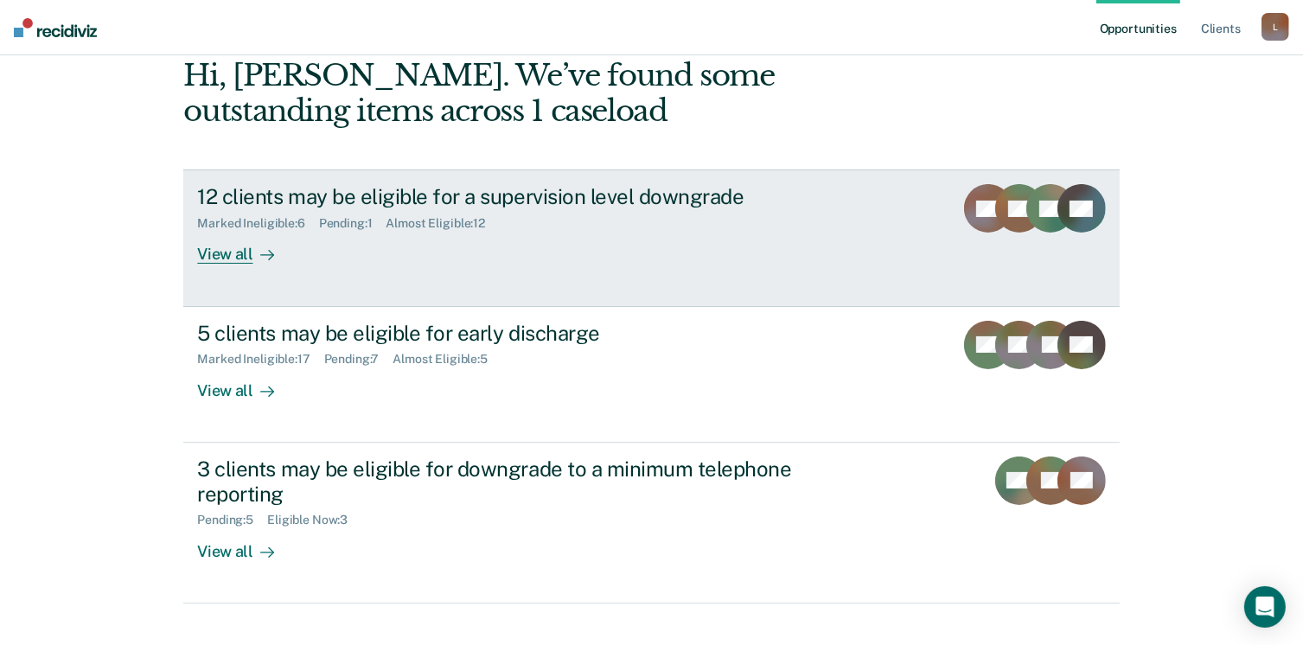
click at [231, 252] on div "View all" at bounding box center [245, 248] width 97 height 34
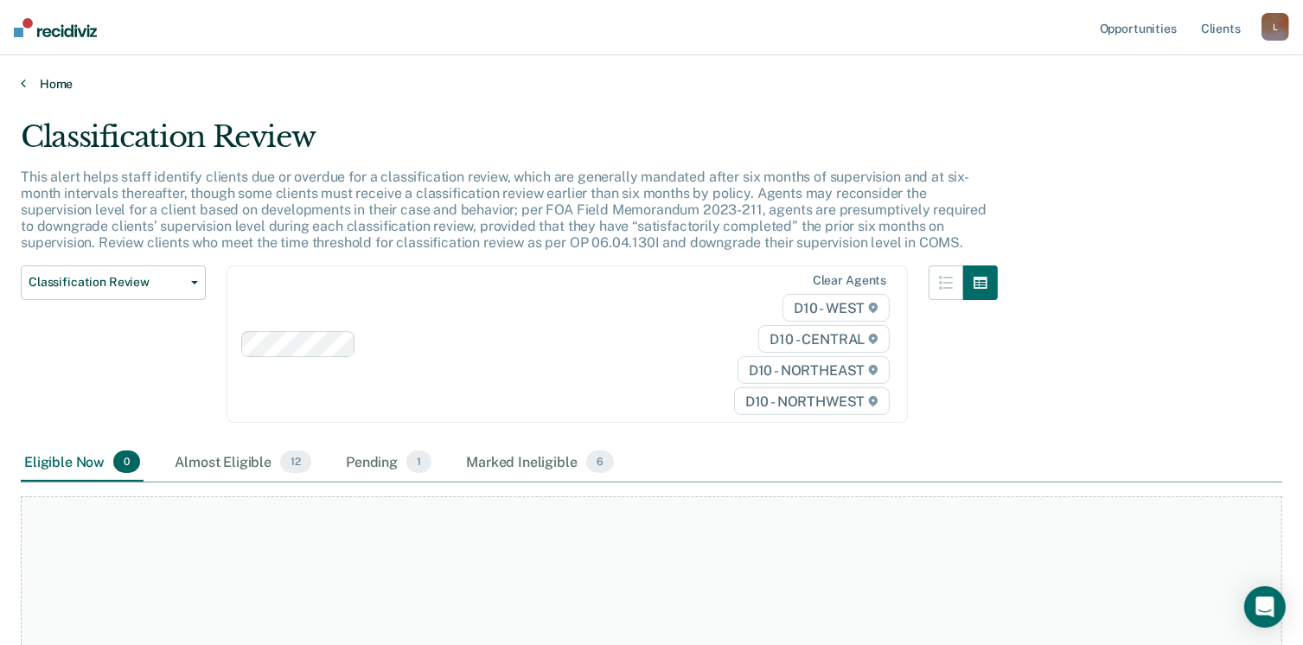
click at [29, 83] on link "Home" at bounding box center [651, 84] width 1261 height 16
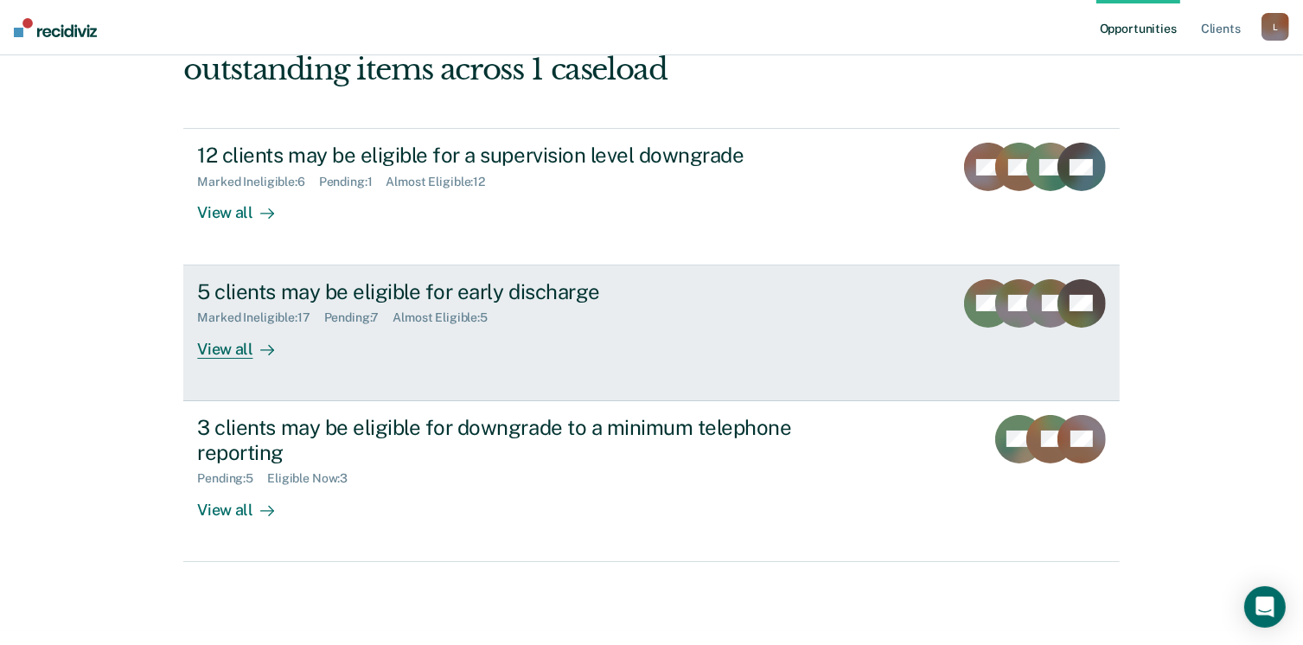
scroll to position [235, 0]
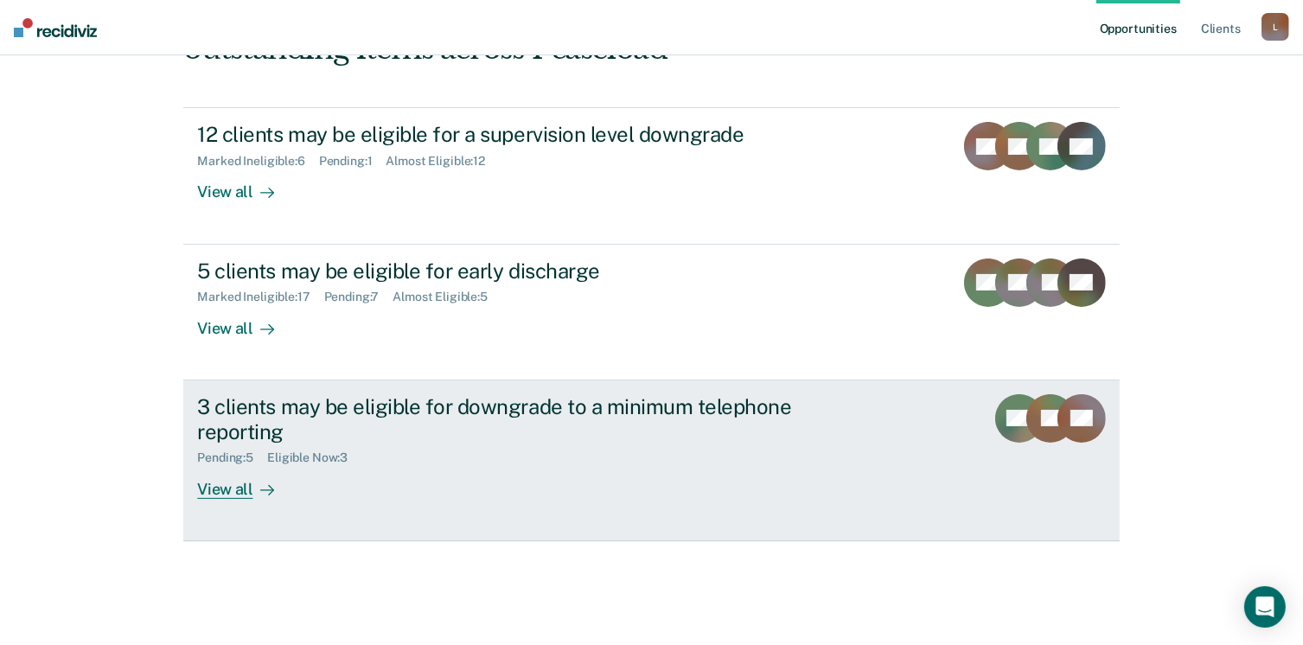
click at [286, 402] on div "3 clients may be eligible for downgrade to a minimum telephone reporting" at bounding box center [500, 419] width 607 height 50
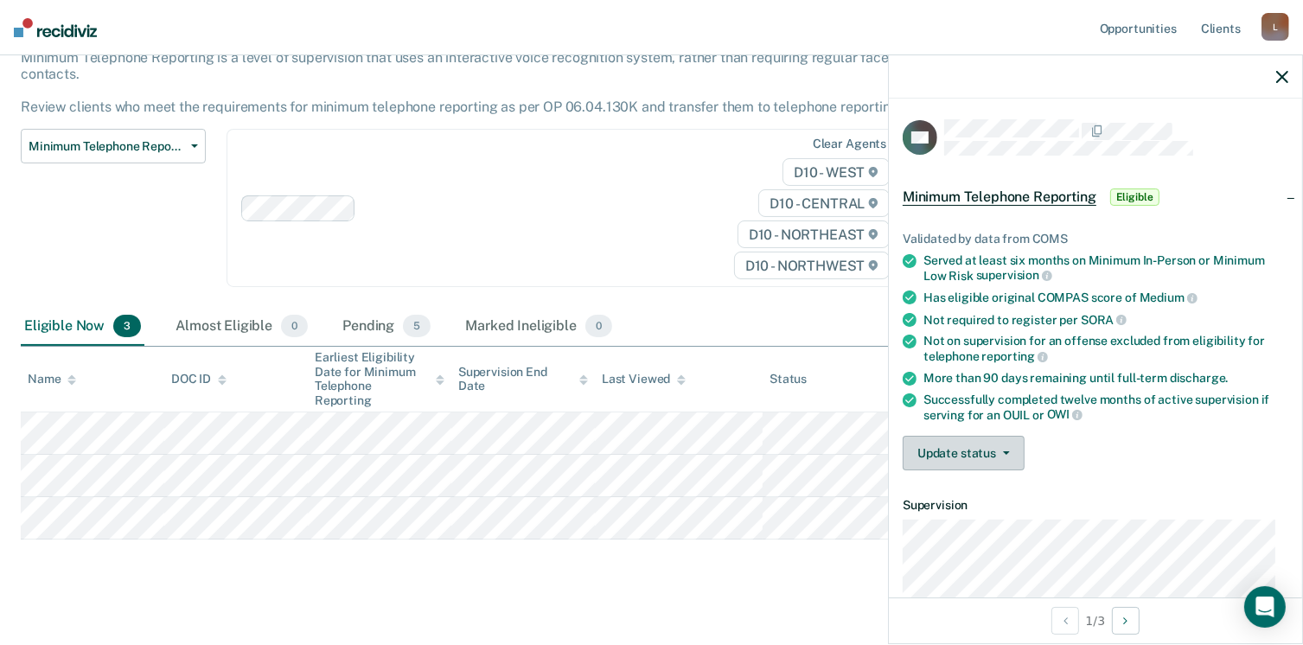
click at [1003, 451] on icon "button" at bounding box center [1006, 452] width 7 height 3
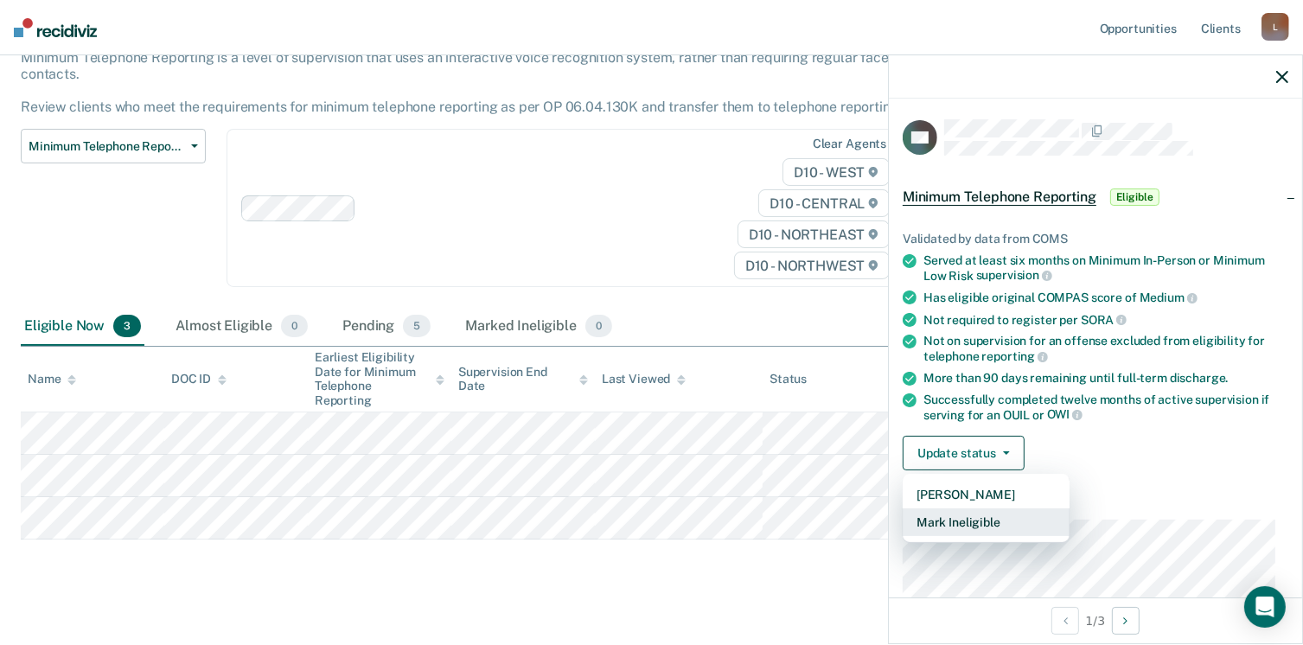
click at [959, 520] on button "Mark Ineligible" at bounding box center [985, 522] width 167 height 28
